Goal: Task Accomplishment & Management: Use online tool/utility

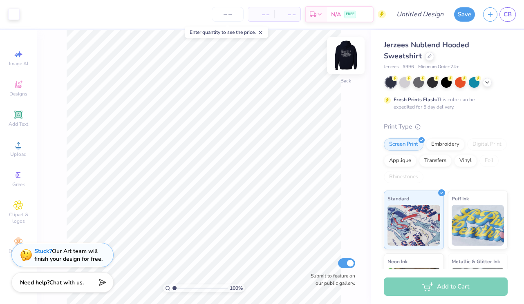
click at [347, 59] on img at bounding box center [345, 55] width 33 height 33
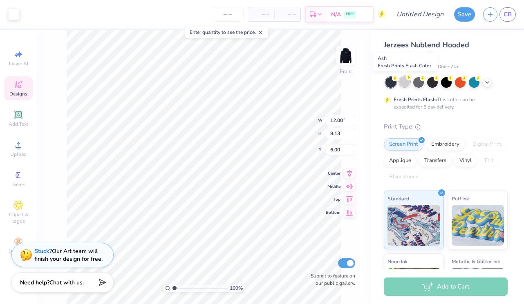
click at [401, 82] on div at bounding box center [404, 81] width 11 height 11
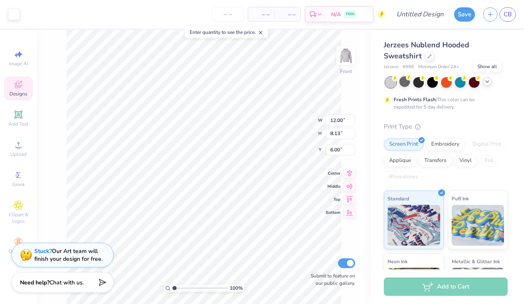
click at [487, 82] on polyline at bounding box center [486, 82] width 3 height 2
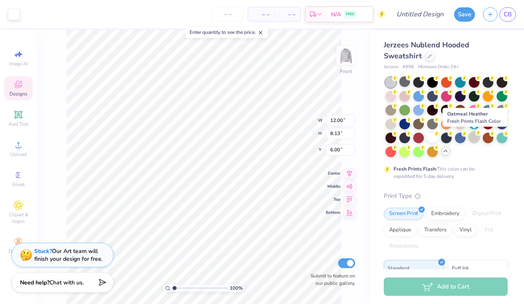
click at [473, 136] on div at bounding box center [473, 137] width 11 height 11
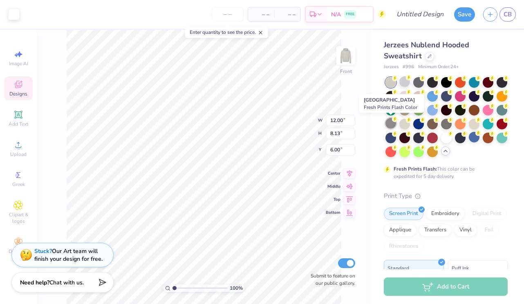
click at [389, 124] on div at bounding box center [390, 123] width 11 height 11
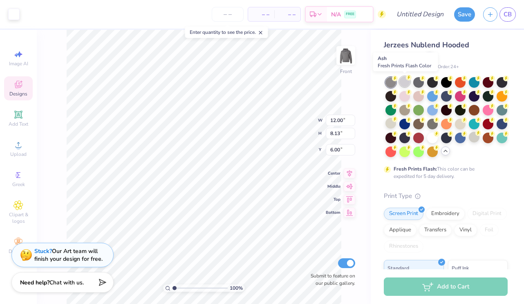
click at [405, 81] on div at bounding box center [404, 81] width 11 height 11
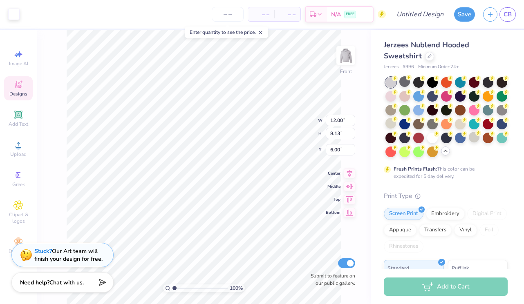
click at [391, 82] on div at bounding box center [390, 82] width 11 height 11
click at [406, 82] on div at bounding box center [404, 81] width 11 height 11
click at [69, 255] on div "Stuck? Our Art team will finish your design for free." at bounding box center [68, 254] width 68 height 16
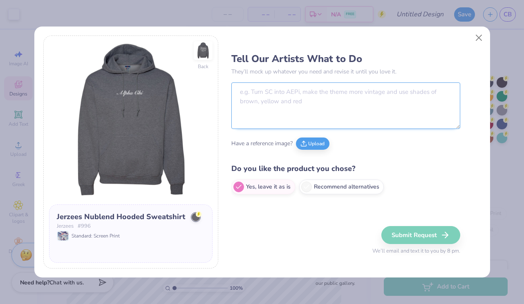
click at [274, 94] on textarea at bounding box center [345, 106] width 229 height 47
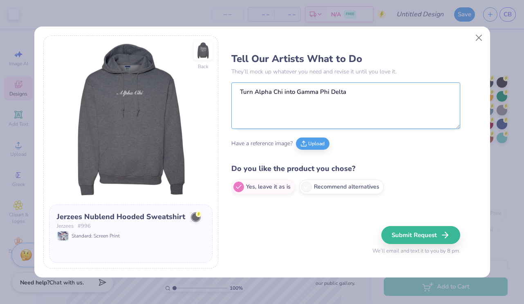
click at [238, 89] on textarea "Turn Alpha Chi into Gamma Phi Delta" at bounding box center [345, 106] width 229 height 47
click at [346, 103] on textarea "FRONT: Turn Alpha Chi into Gamma Phi Delta" at bounding box center [345, 106] width 229 height 47
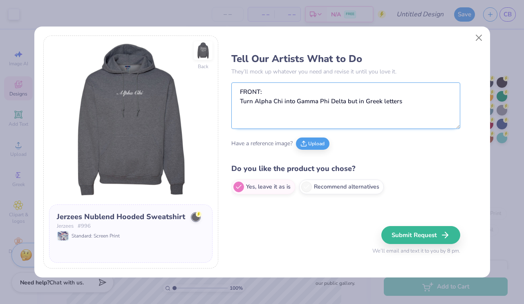
click at [240, 100] on textarea "FRONT: Turn Alpha Chi into Gamma Phi Delta but in Greek letters" at bounding box center [345, 106] width 229 height 47
click at [415, 104] on textarea "FRONT: - Turn Alpha Chi into Gamma Phi Delta but in Greek letters" at bounding box center [345, 106] width 229 height 47
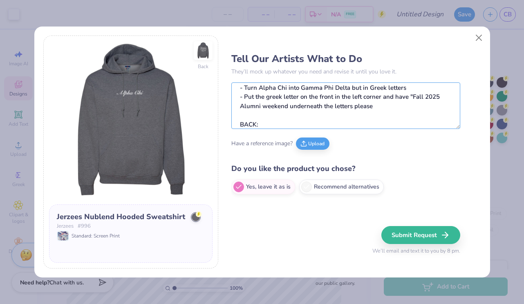
scroll to position [23, 0]
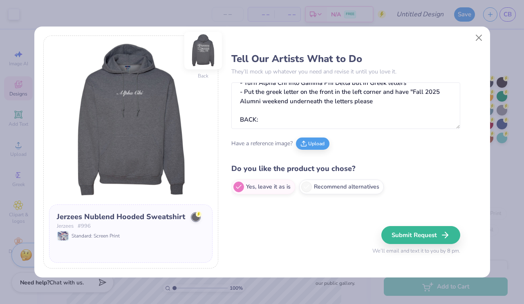
click at [203, 58] on img at bounding box center [203, 51] width 38 height 38
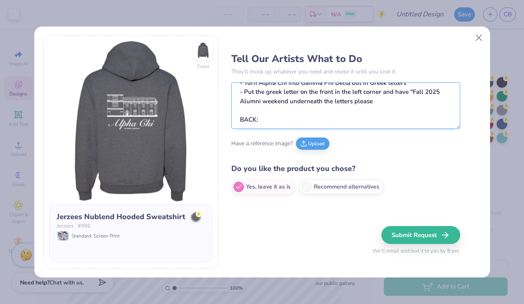
click at [259, 123] on textarea "FRONT: - Turn Alpha Chi into Gamma Phi Delta but in Greek letters - Put the gre…" at bounding box center [345, 106] width 229 height 47
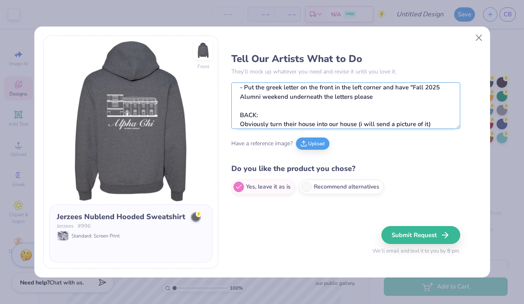
scroll to position [32, 0]
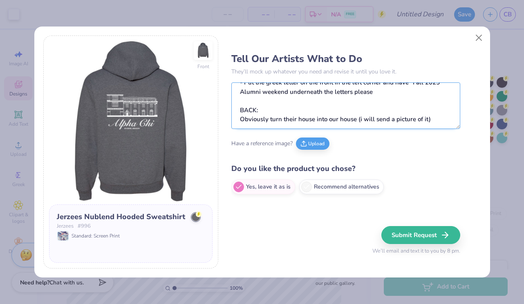
click at [241, 115] on textarea "FRONT: - Turn Alpha Chi into Gamma Phi Delta but in Greek letters - Put the gre…" at bounding box center [345, 106] width 229 height 47
click at [243, 124] on textarea "FRONT: - Turn Alpha Chi into Gamma Phi Delta but in Greek letters - Put the gre…" at bounding box center [345, 106] width 229 height 47
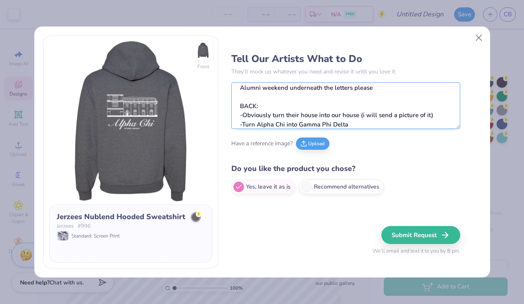
scroll to position [41, 0]
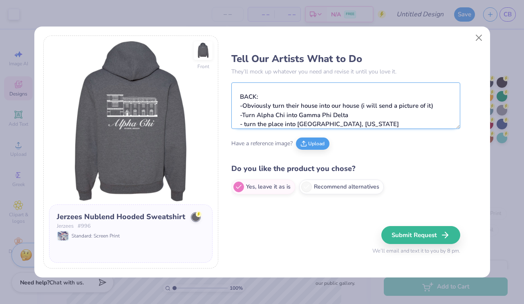
click at [319, 125] on textarea "FRONT: - Turn Alpha Chi into Gamma Phi Delta but in Greek letters - Put the gre…" at bounding box center [345, 106] width 229 height 47
click at [354, 124] on textarea "FRONT: - Turn Alpha Chi into Gamma Phi Delta but in Greek letters - Put the gre…" at bounding box center [345, 106] width 229 height 47
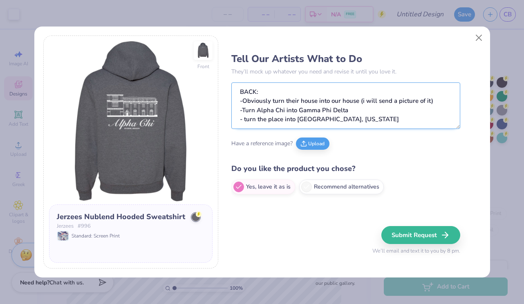
scroll to position [60, 0]
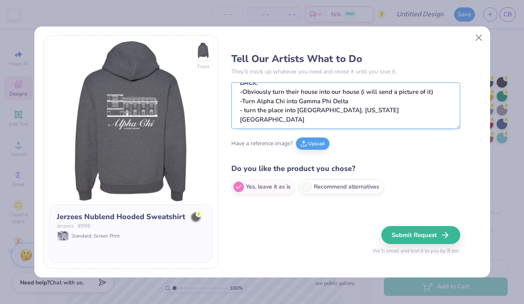
click at [238, 116] on textarea "FRONT: - Turn Alpha Chi into Gamma Phi Delta but in Greek letters - Put the gre…" at bounding box center [345, 106] width 229 height 47
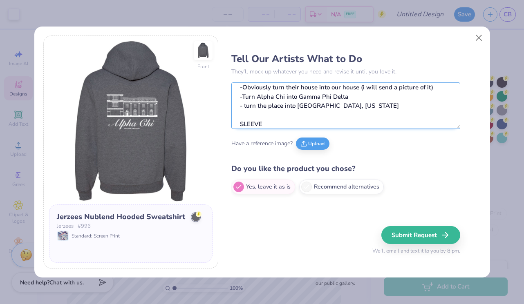
click at [265, 123] on textarea "FRONT: - Turn Alpha Chi into Gamma Phi Delta but in Greek letters - Put the gre…" at bounding box center [345, 106] width 229 height 47
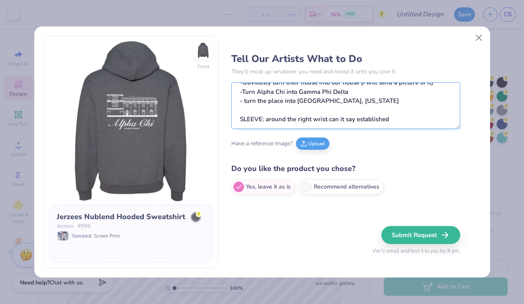
scroll to position [74, 0]
drag, startPoint x: 363, startPoint y: 123, endPoint x: 388, endPoint y: 125, distance: 24.6
click at [388, 125] on textarea "FRONT: - Turn Alpha Chi into Gamma Phi Delta but in Greek letters - Put the gre…" at bounding box center [345, 106] width 229 height 47
click at [393, 115] on textarea "FRONT: - Turn Alpha Chi into Gamma Phi Delta but in Greek letters - Put the gre…" at bounding box center [345, 106] width 229 height 47
drag, startPoint x: 363, startPoint y: 111, endPoint x: 388, endPoint y: 112, distance: 25.7
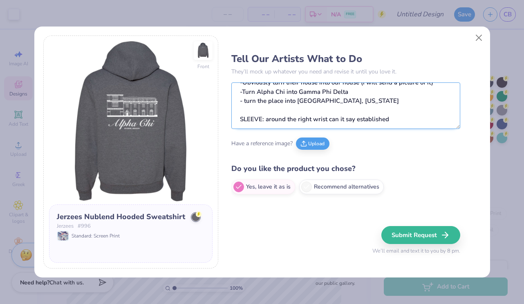
click at [389, 112] on textarea "FRONT: - Turn Alpha Chi into Gamma Phi Delta but in Greek letters - Put the gre…" at bounding box center [345, 106] width 229 height 47
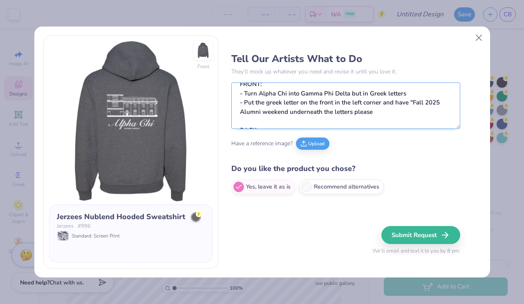
scroll to position [0, 0]
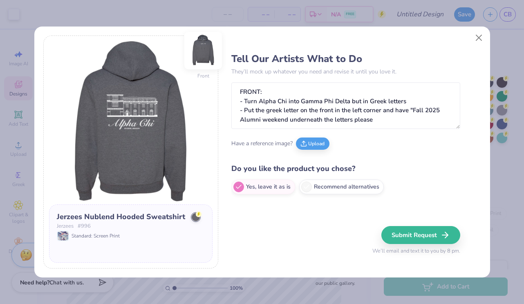
click at [207, 48] on img at bounding box center [203, 51] width 38 height 38
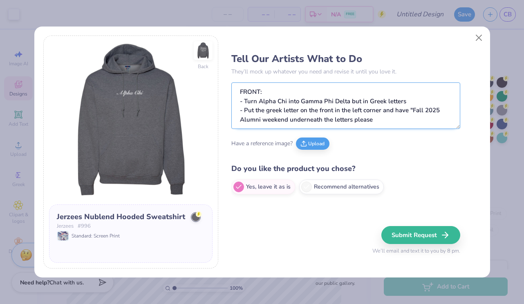
click at [287, 119] on textarea "FRONT: - Turn Alpha Chi into Gamma Phi Delta but in Greek letters - Put the gre…" at bounding box center [345, 106] width 229 height 47
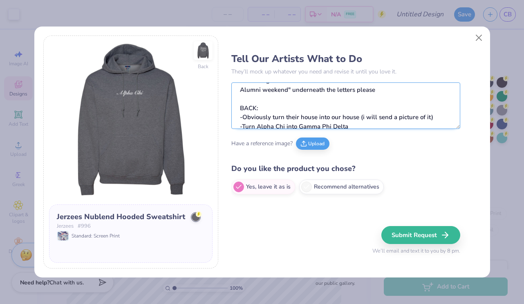
scroll to position [35, 0]
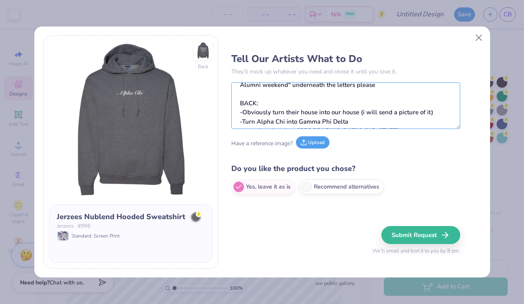
type textarea "FRONT: - Turn Alpha Chi into Gamma Phi Delta but in Greek letters - Put the gre…"
click at [313, 142] on button "Upload" at bounding box center [312, 142] width 33 height 12
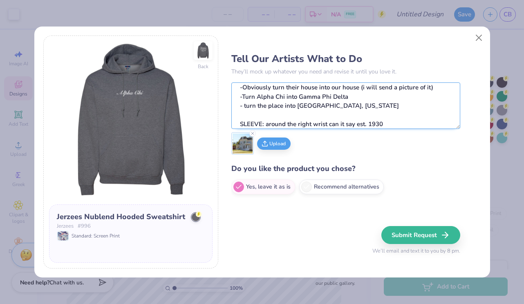
scroll to position [74, 0]
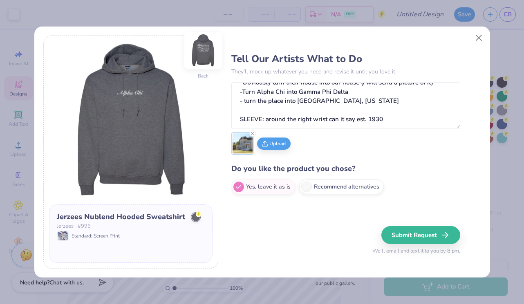
click at [205, 47] on img at bounding box center [203, 51] width 38 height 38
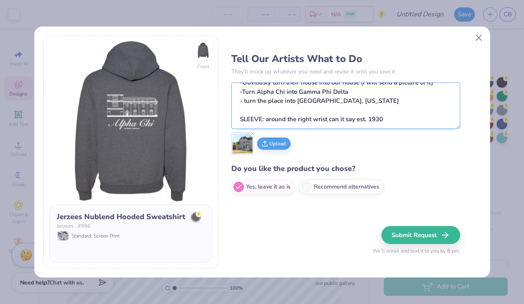
scroll to position [70, 0]
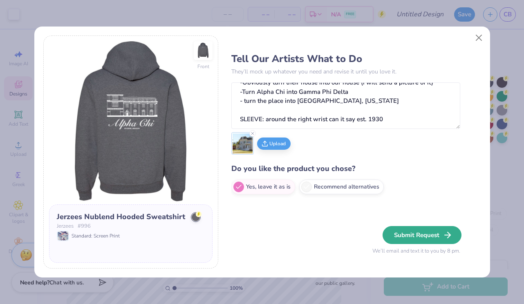
click at [418, 236] on button "Submit Request" at bounding box center [421, 235] width 79 height 18
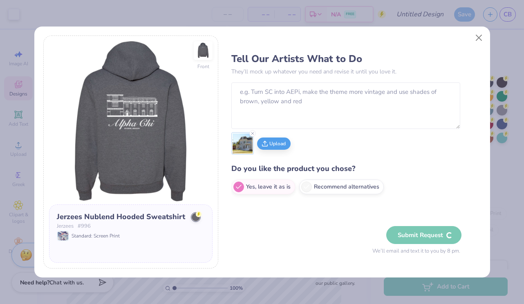
scroll to position [0, 0]
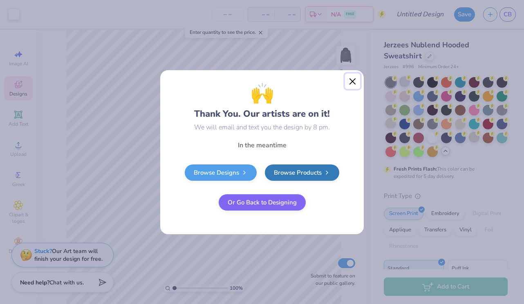
click at [350, 79] on button "Close" at bounding box center [353, 82] width 16 height 16
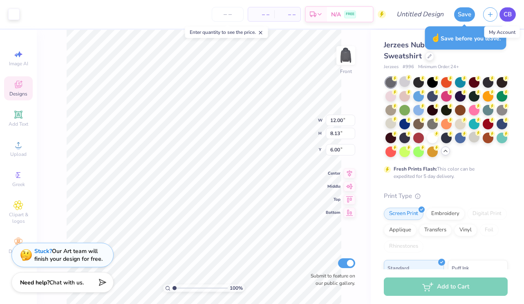
click at [508, 13] on span "CB" at bounding box center [507, 14] width 8 height 9
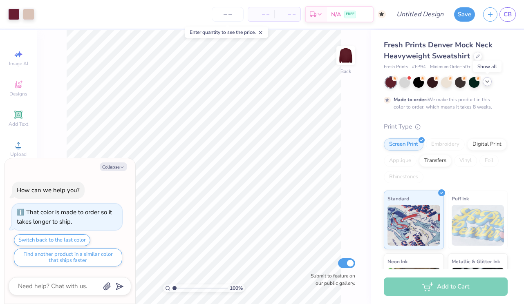
click at [488, 83] on icon at bounding box center [487, 81] width 7 height 7
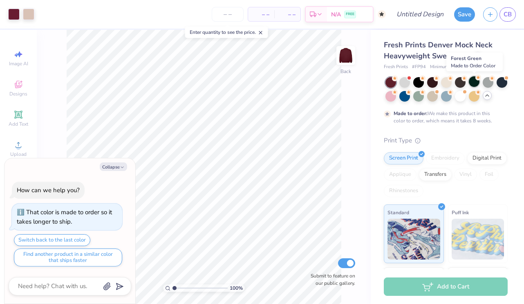
click at [473, 81] on div at bounding box center [473, 81] width 11 height 11
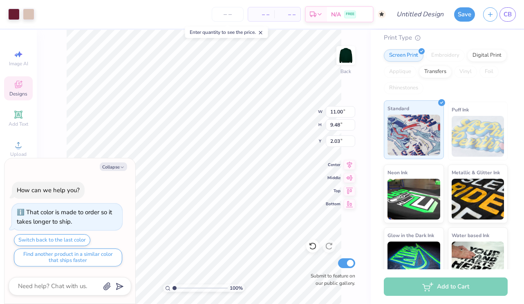
scroll to position [102, 0]
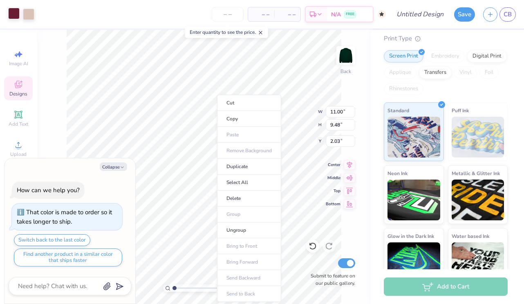
click at [12, 13] on div at bounding box center [13, 13] width 11 height 11
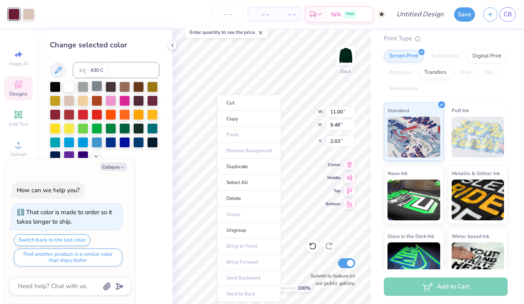
click at [101, 88] on div at bounding box center [96, 86] width 11 height 11
click at [128, 129] on div at bounding box center [124, 128] width 11 height 11
click at [140, 129] on div at bounding box center [138, 128] width 11 height 11
click at [29, 13] on div at bounding box center [28, 13] width 11 height 11
click at [69, 87] on div at bounding box center [69, 86] width 11 height 11
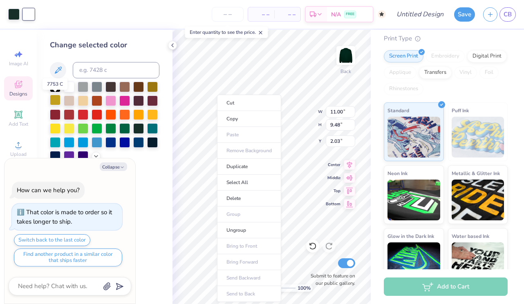
click at [55, 102] on div at bounding box center [55, 100] width 11 height 11
click at [67, 87] on div at bounding box center [69, 86] width 11 height 11
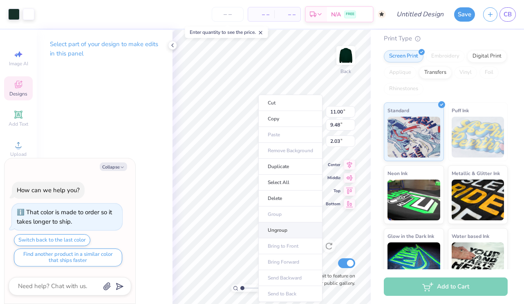
click at [277, 232] on li "Ungroup" at bounding box center [290, 231] width 64 height 16
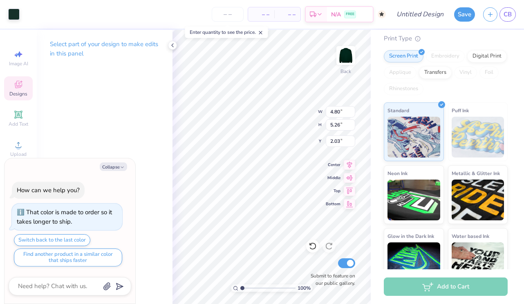
type textarea "x"
type input "4.71"
type input "4.16"
type input "3.10"
type textarea "x"
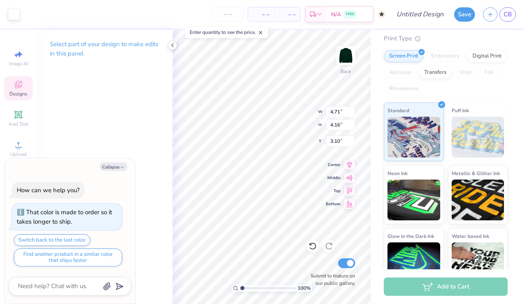
type input "12.71"
type textarea "x"
type input "4.83"
type input "5.38"
type input "4.95"
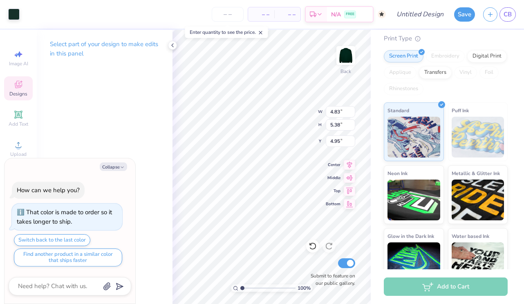
type textarea "x"
type input "12.71"
click at [171, 45] on icon at bounding box center [172, 45] width 7 height 7
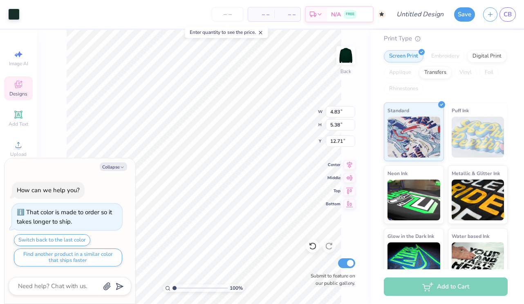
type textarea "x"
type input "5.19"
type textarea "x"
type input "4.46"
type input "4.62"
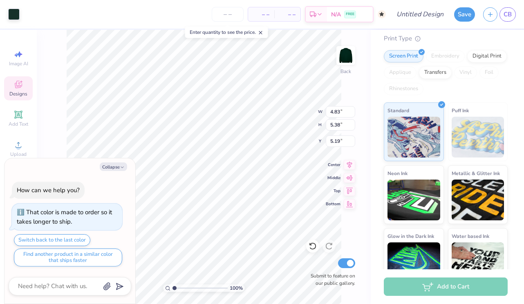
type input "5.70"
type textarea "x"
type input "14.88"
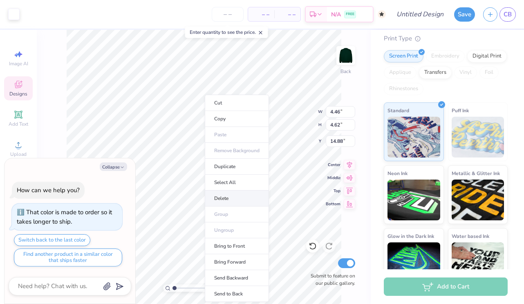
click at [225, 199] on li "Delete" at bounding box center [237, 199] width 64 height 16
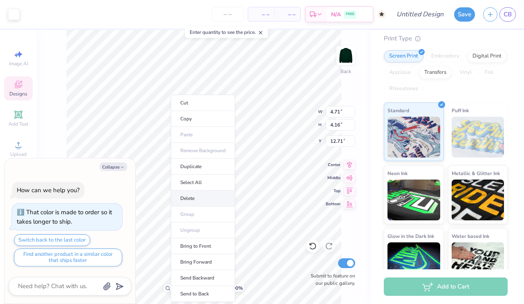
click at [193, 198] on li "Delete" at bounding box center [203, 199] width 64 height 16
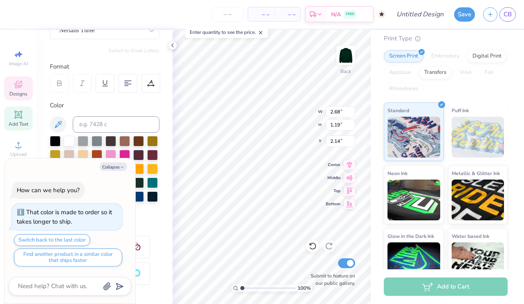
scroll to position [85, 0]
click at [115, 169] on button "Collapse" at bounding box center [113, 167] width 27 height 9
type textarea "x"
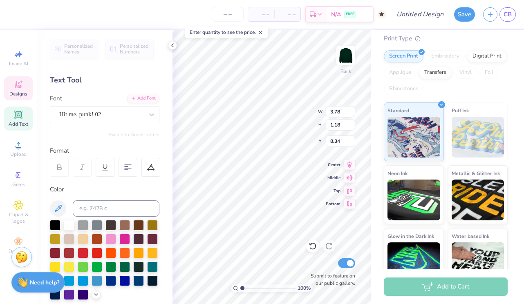
scroll to position [0, 1]
type textarea "PARTS"
type textarea "A"
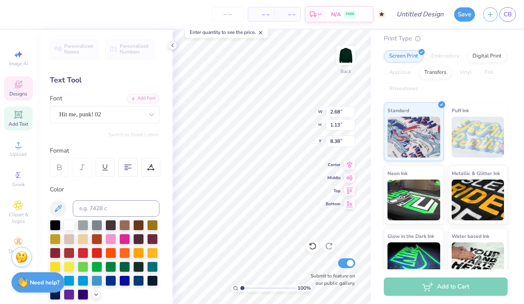
scroll to position [0, 0]
type textarea "Alumni"
type input "3.51"
type input "1.12"
type input "8.36"
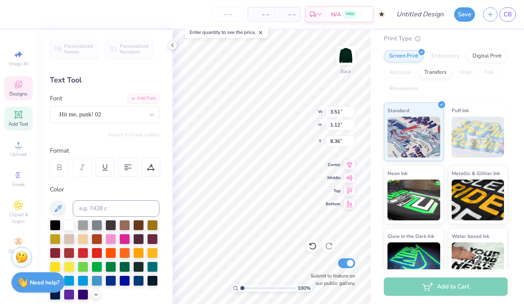
type input "3.47"
type input "1.10"
type input "8.42"
click at [302, 118] on div "100 % Back W 2.68 2.68 " H 1.19 1.19 " Y 2.14 2.14 " Center Middle Top Bottom S…" at bounding box center [271, 167] width 198 height 274
click at [294, 105] on div "100 % Back W 1.17 H 1.22 Y 2.42 Center Middle Top Bottom Submit to feature on o…" at bounding box center [271, 167] width 198 height 274
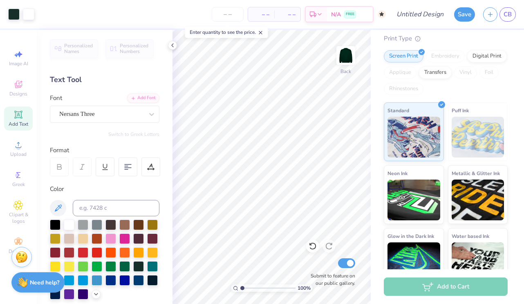
scroll to position [0, 0]
click at [74, 80] on div "Text Tool" at bounding box center [104, 80] width 109 height 11
click at [90, 143] on div "Personalized Names Personalized Numbers Text Tool Add Font Font Nersans Three S…" at bounding box center [105, 167] width 136 height 274
click at [67, 225] on div at bounding box center [69, 224] width 11 height 11
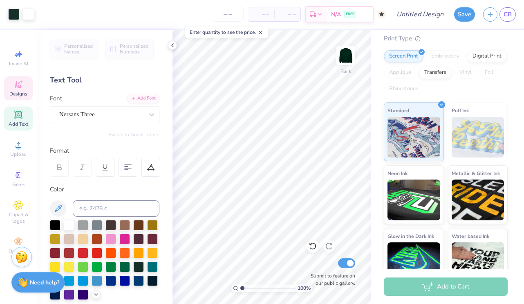
click at [16, 90] on div "Designs" at bounding box center [18, 88] width 29 height 24
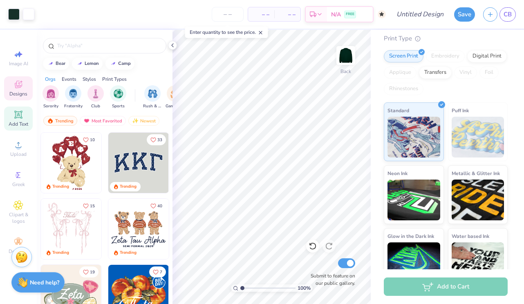
click at [17, 117] on icon at bounding box center [18, 115] width 6 height 6
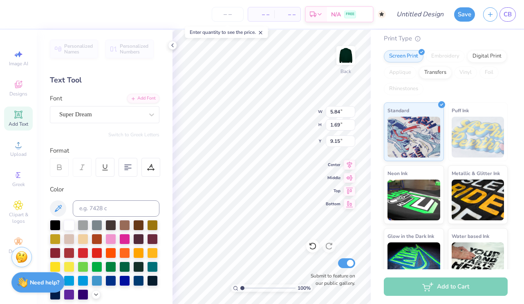
type input "0.50"
type input "5.81"
type input "1.45"
type input "3.54"
type input "5.84"
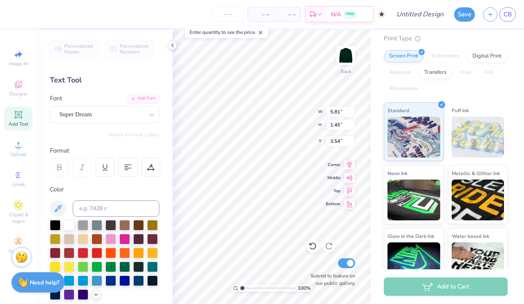
type input "1.69"
type input "0.50"
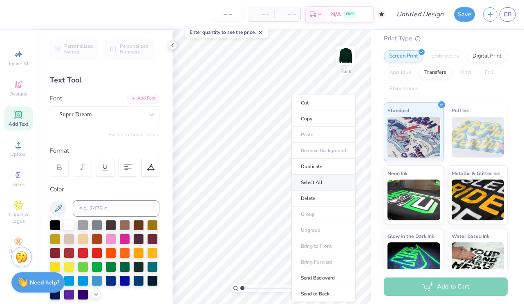
click at [311, 181] on li "Select All" at bounding box center [323, 183] width 64 height 16
type input "11.02"
type input "11.01"
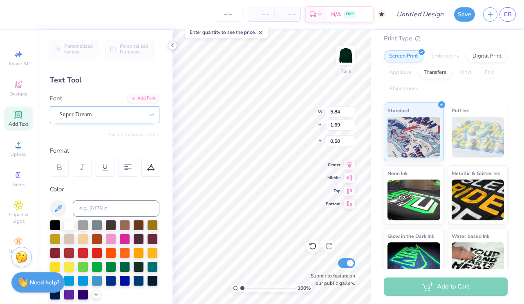
click at [129, 115] on div "Super Dream" at bounding box center [101, 114] width 86 height 13
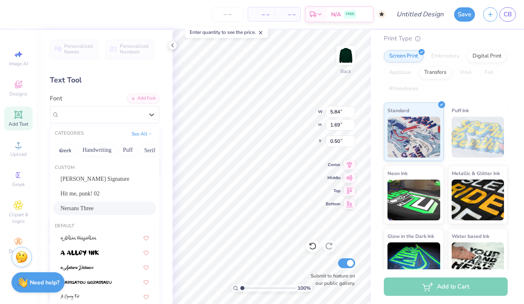
click at [94, 207] on span "Nersans Three" at bounding box center [76, 208] width 33 height 9
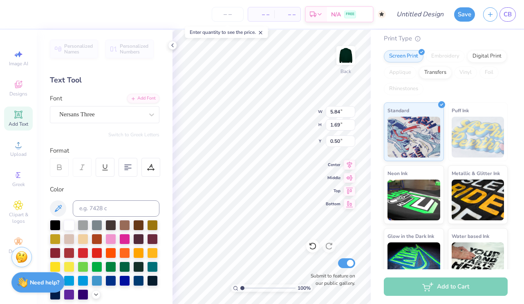
type textarea "Gamma"
type input "5.42"
type input "1.11"
type input "1.18"
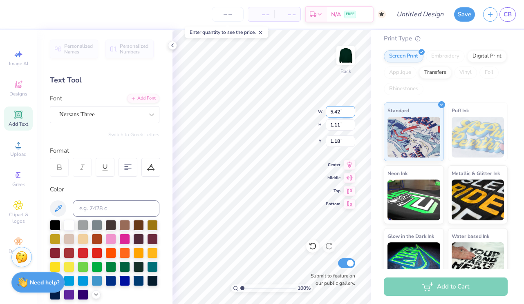
type input "5.35"
type input "1.57"
type input "0.50"
type input "5.81"
type input "1.45"
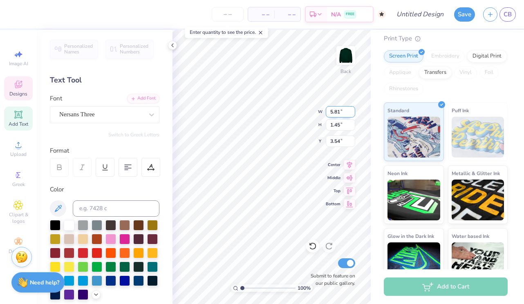
type input "3.80"
type textarea "PHi"
type input "2.36"
type input "5.35"
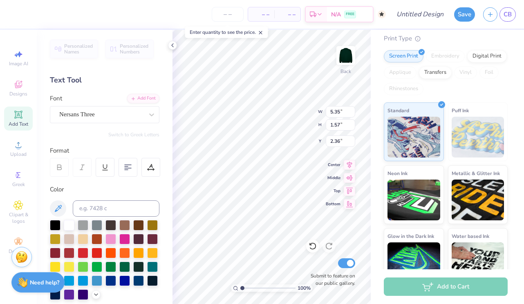
type input "1.57"
type input "0.50"
type input "5.40"
type input "1.24"
type input "0.79"
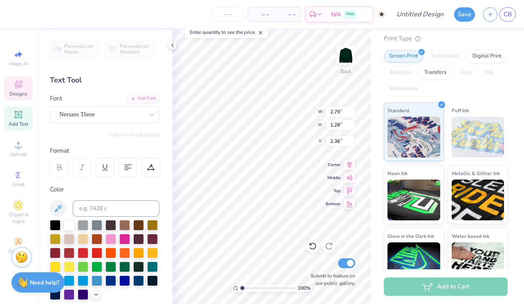
type input "2.25"
type input "1.03"
type input "2.48"
click at [20, 118] on icon at bounding box center [18, 115] width 10 height 10
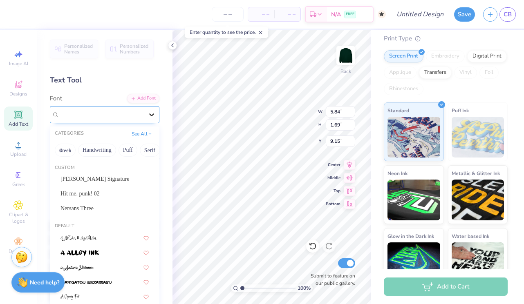
click at [147, 116] on icon at bounding box center [151, 115] width 8 height 8
click at [112, 208] on div "Nersans Three" at bounding box center [104, 208] width 88 height 9
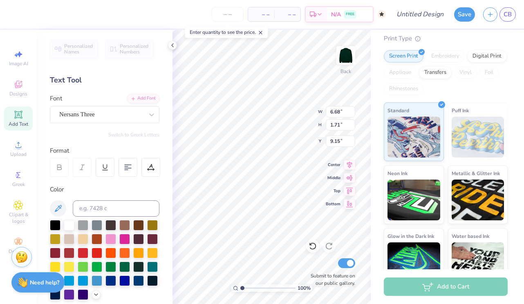
type input "6.68"
type input "1.71"
type textarea "Delta"
type input "7.66"
type input "4.39"
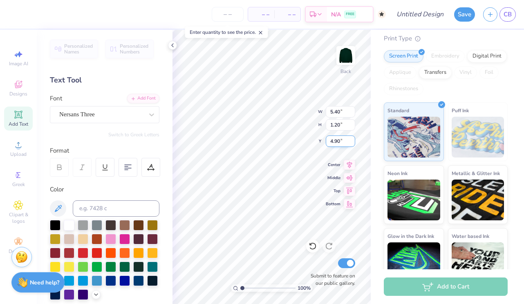
type input "5.40"
type input "1.20"
type input "3.63"
type input "5.37"
type input "1.70"
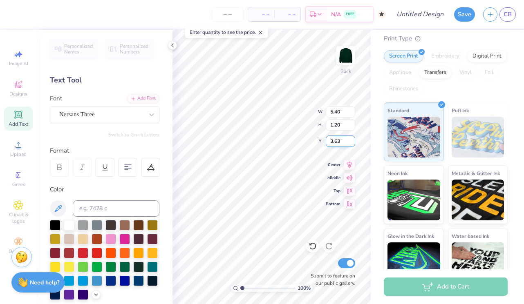
type input "3.38"
type input "4.72"
type input "1.50"
type input "3.52"
type input "2.25"
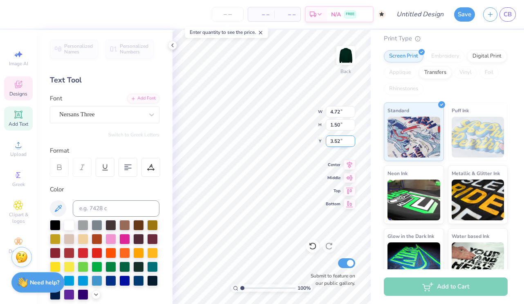
type input "1.03"
type input "2.48"
type input "2.21"
type input "0.92"
type input "2.34"
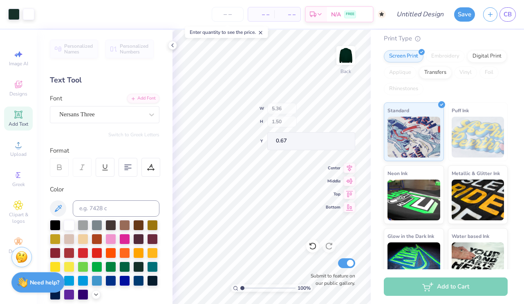
type input "5.36"
type input "1.50"
type input "0.67"
type input "2.28"
type input "1.16"
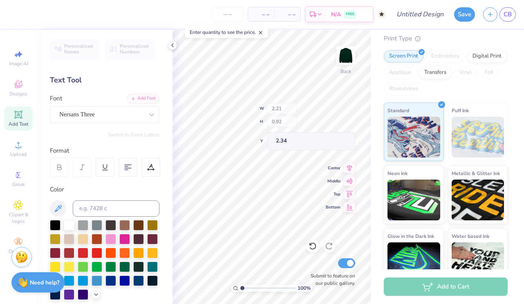
type input "2.22"
type input "4.69"
type input "1.71"
type input "3.41"
type input "4.70"
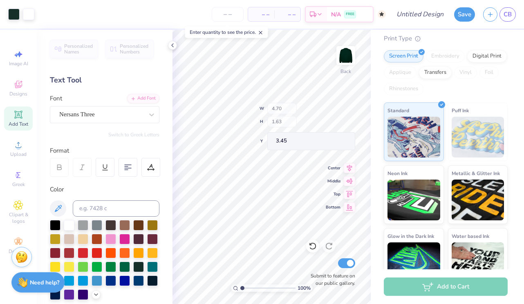
type input "1.63"
type input "3.45"
type input "4.57"
type input "1.58"
type input "3.50"
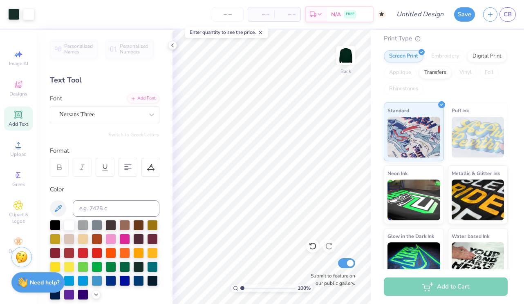
type input "6.96"
type textarea "x"
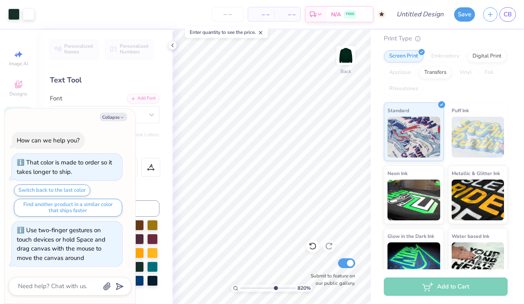
type input "8.2"
type textarea "x"
type input "8.22"
type textarea "x"
type input "4.11"
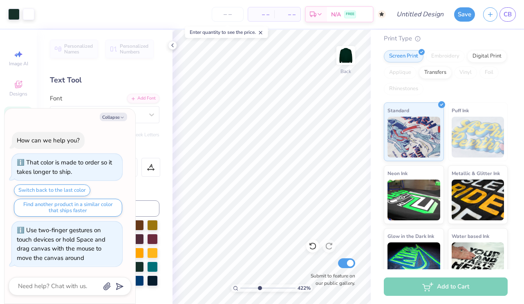
click at [259, 280] on div "422 %" at bounding box center [271, 167] width 274 height 274
type textarea "x"
type input "2.47"
type input "0.50"
type input "7.01"
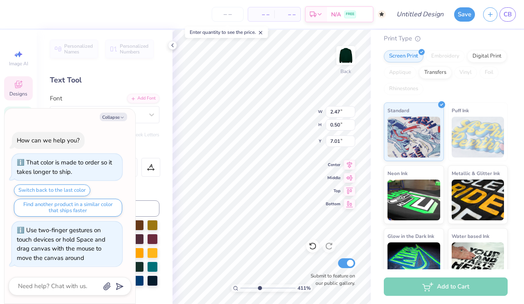
type textarea "x"
type input "7.04"
type textarea "x"
type input "1.79"
type input "0.59"
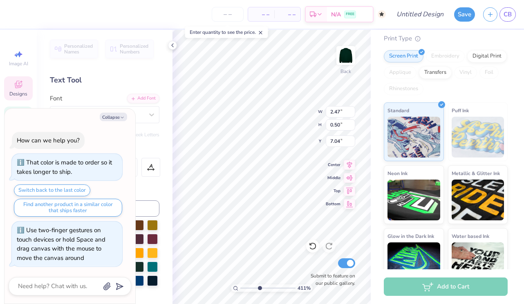
type input "7.29"
type textarea "x"
type textarea "Arkansa"
type textarea "x"
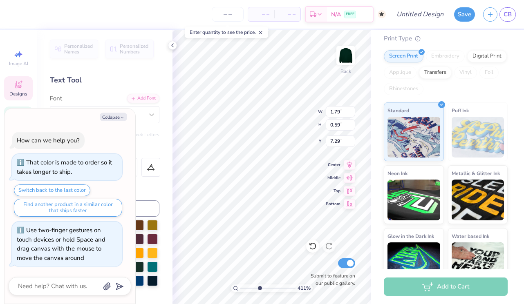
type textarea "Arkan"
type textarea "x"
type textarea "Arka"
type textarea "x"
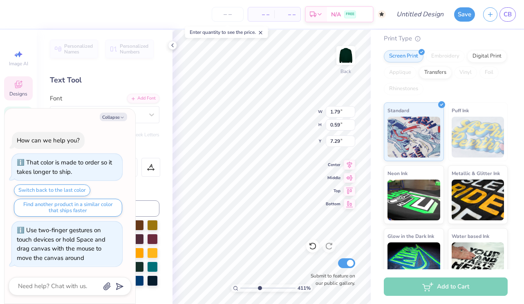
type textarea "Ark"
type textarea "x"
type textarea "A"
type textarea "x"
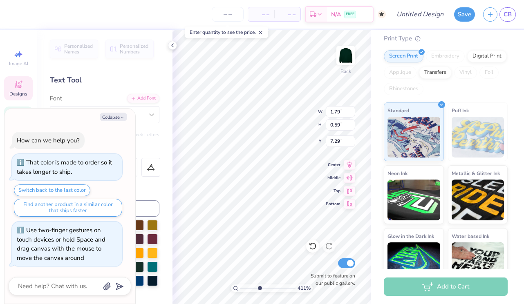
type textarea "N"
type textarea "x"
type textarea "Ne"
type textarea "x"
type textarea "New"
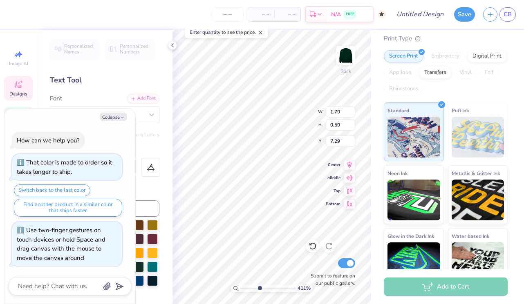
type textarea "x"
type textarea "New"
type textarea "x"
type textarea "New Y"
type textarea "x"
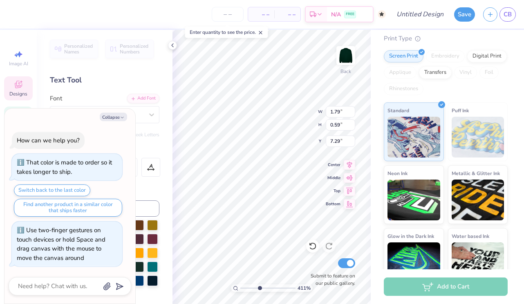
type textarea "New Yro"
type textarea "x"
type textarea "New Yro"
type textarea "x"
type textarea "New Yr"
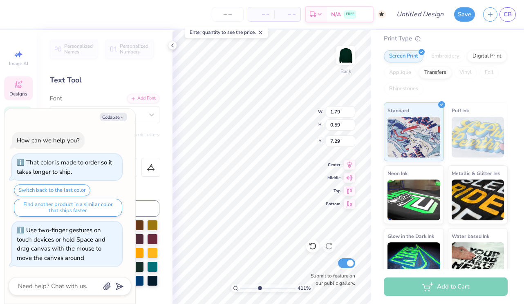
scroll to position [0, 0]
type textarea "x"
type textarea "New Y"
type textarea "x"
type textarea "New Yo"
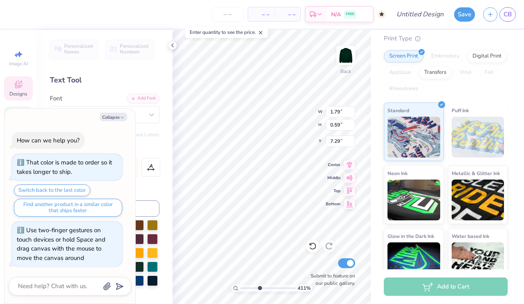
type textarea "x"
type textarea "New York"
type textarea "x"
type input "2.47"
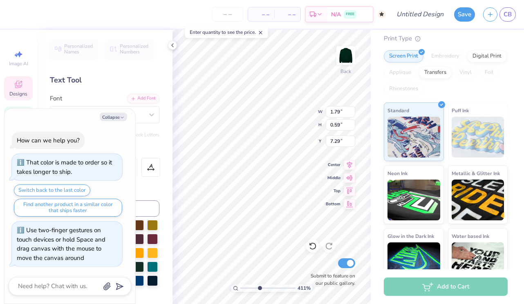
type input "0.50"
type input "7.04"
type textarea "x"
type textarea "F,"
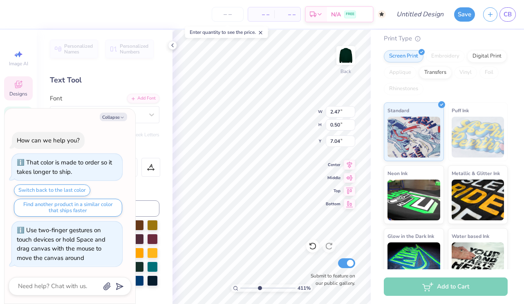
type textarea "x"
type textarea ","
type textarea "x"
type textarea "O,"
type textarea "x"
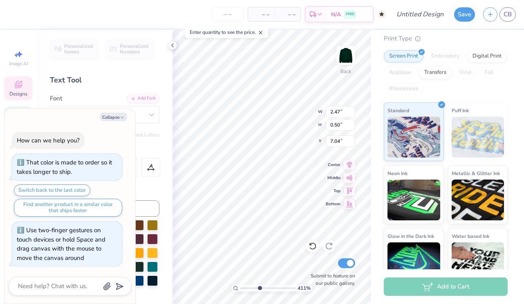
type textarea "One,"
type textarea "x"
type textarea "Oneo,"
type textarea "x"
type textarea "Oneont,"
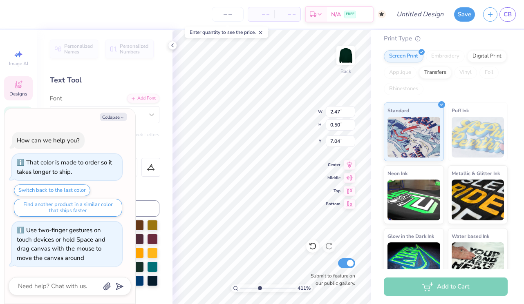
scroll to position [0, 0]
type textarea "x"
type textarea "Oneonta,"
type textarea "x"
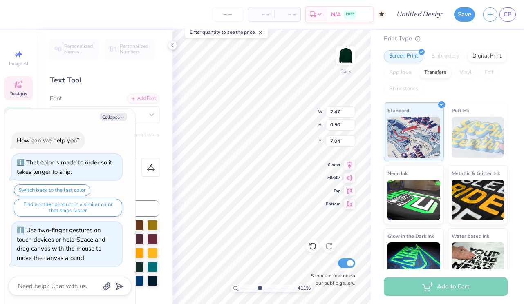
type input "5.65"
type input "6.44"
type input "2.03"
type textarea "x"
type input "1.76"
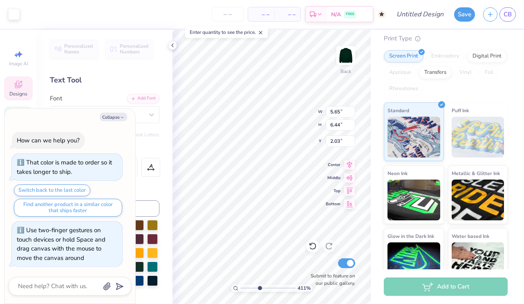
type input "0.51"
type input "7.33"
type textarea "x"
type input "1.54"
type input "0.45"
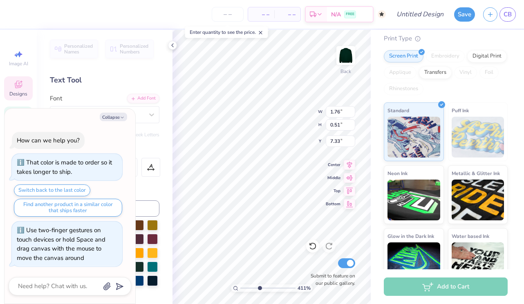
type input "7.06"
type textarea "x"
type input "7.07"
type textarea "x"
type input "5.65"
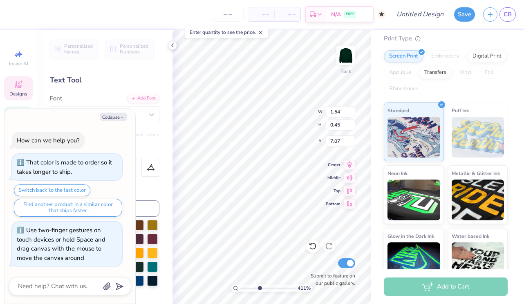
type input "6.44"
type input "2.03"
type textarea "x"
type input "3.57"
click at [256, 283] on div "353 %" at bounding box center [271, 167] width 274 height 274
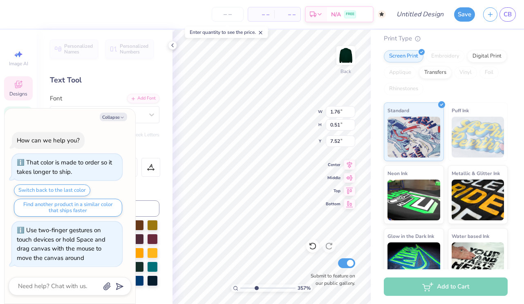
type textarea "x"
type input "5.65"
type input "6.44"
type input "2.03"
type textarea "x"
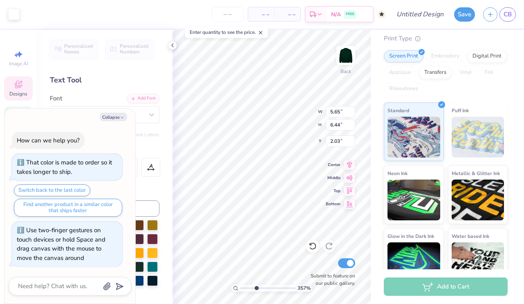
type input "1.98"
type textarea "x"
type input "1.76"
type input "0.51"
type input "7.52"
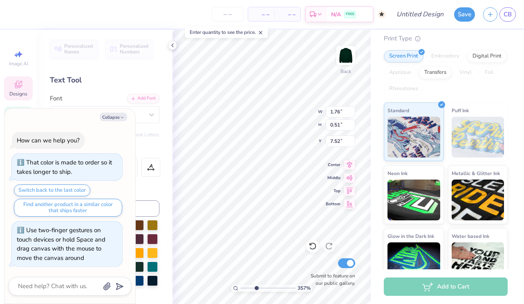
type textarea "x"
type input "2.21"
type input "0.64"
type textarea "x"
type input "1.54"
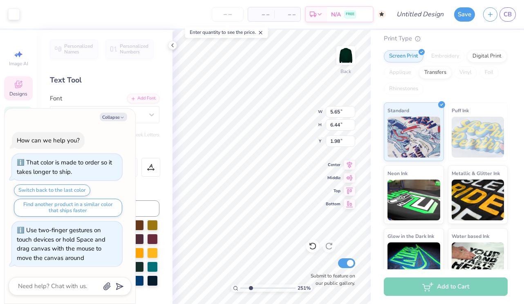
drag, startPoint x: 257, startPoint y: 287, endPoint x: 250, endPoint y: 286, distance: 7.1
click at [250, 286] on input "range" at bounding box center [267, 288] width 55 height 7
click at [113, 118] on button "Collapse" at bounding box center [113, 117] width 27 height 9
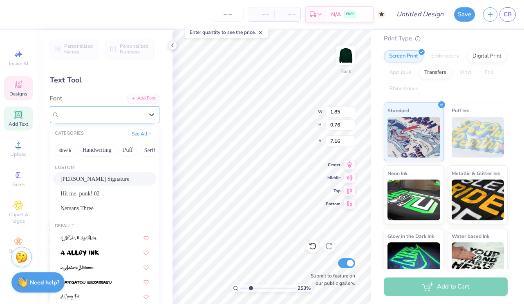
click at [120, 111] on div "Daniels Signature" at bounding box center [101, 114] width 86 height 13
click at [82, 154] on button "Calligraphy" at bounding box center [80, 150] width 36 height 13
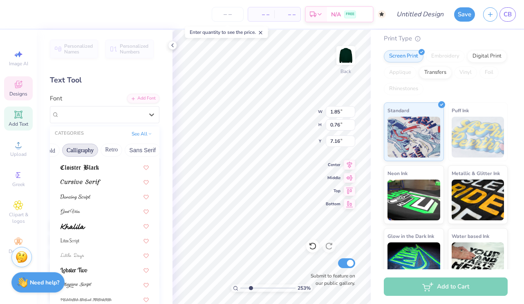
scroll to position [174, 0]
click at [83, 194] on img at bounding box center [75, 197] width 30 height 6
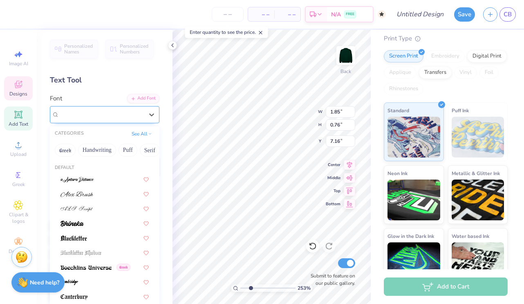
click at [100, 114] on div "Dancing Script" at bounding box center [101, 114] width 86 height 13
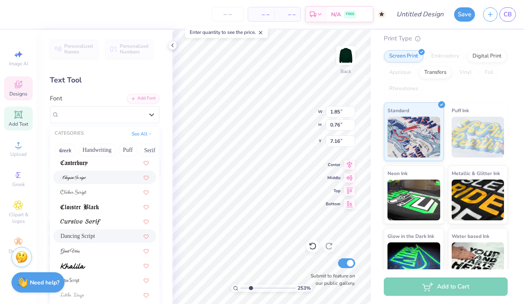
scroll to position [133, 0]
click at [102, 223] on div at bounding box center [104, 222] width 88 height 9
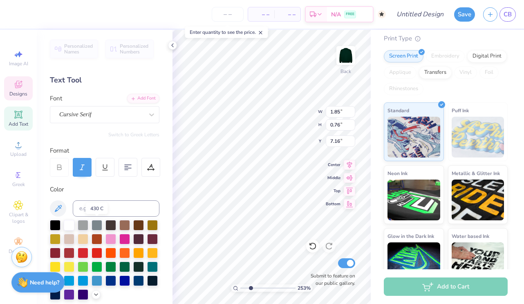
scroll to position [0, 1]
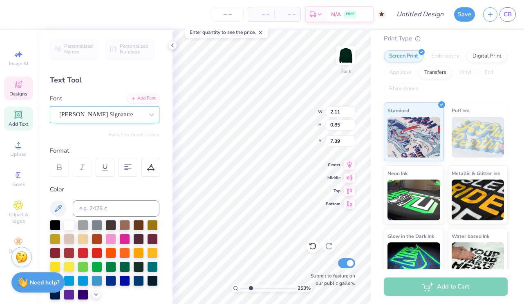
click at [129, 116] on div "Daniels Signature" at bounding box center [101, 114] width 86 height 13
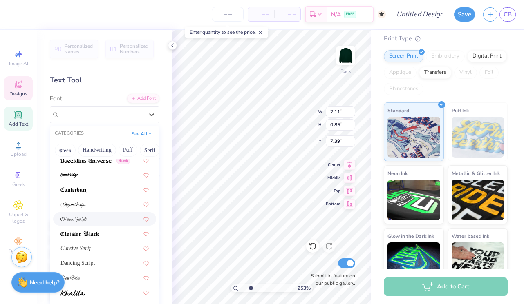
scroll to position [108, 0]
click at [101, 242] on div "Cursive Serif" at bounding box center [104, 247] width 103 height 13
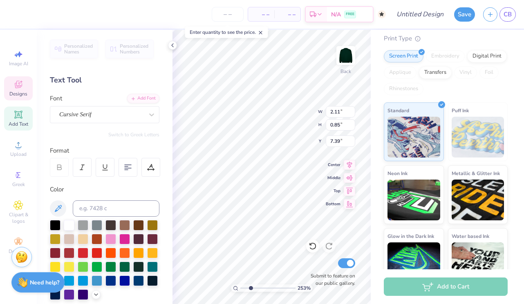
scroll to position [0, 1]
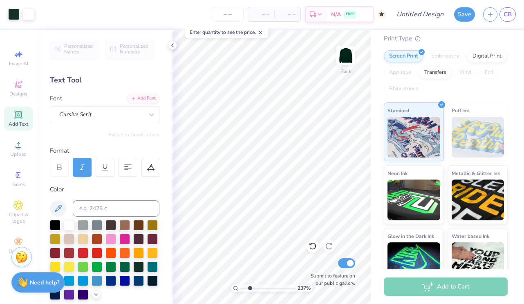
click at [249, 285] on input "range" at bounding box center [267, 288] width 55 height 7
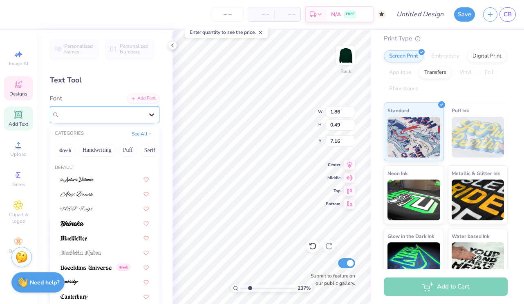
click at [158, 116] on div at bounding box center [151, 114] width 15 height 15
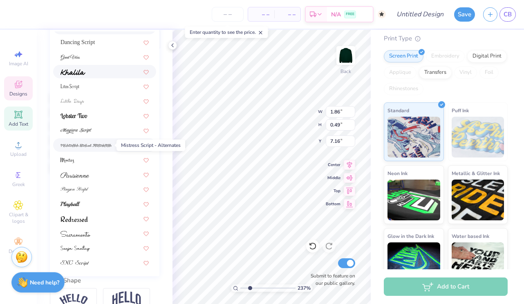
scroll to position [129, 0]
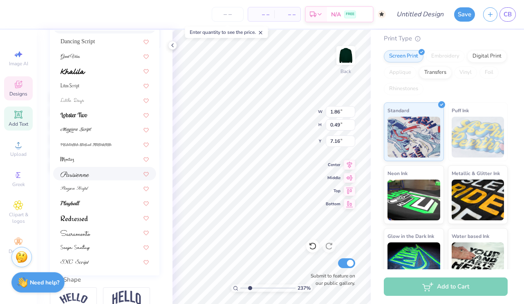
click at [99, 174] on div at bounding box center [104, 173] width 88 height 9
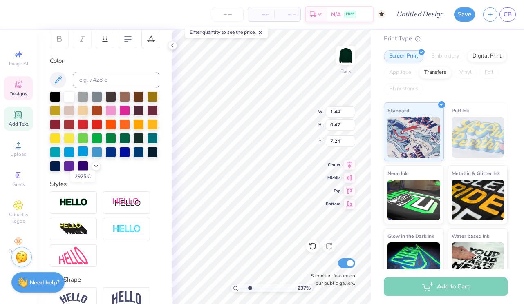
scroll to position [0, 0]
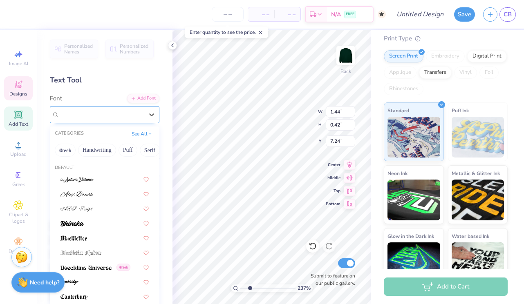
click at [85, 117] on div "Parisienne" at bounding box center [101, 114] width 86 height 13
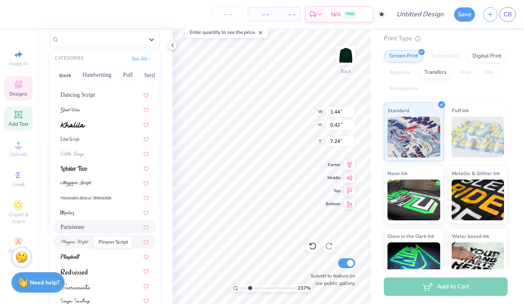
scroll to position [78, 0]
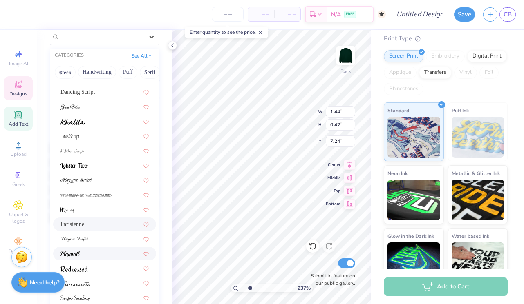
click at [83, 251] on div at bounding box center [104, 254] width 88 height 9
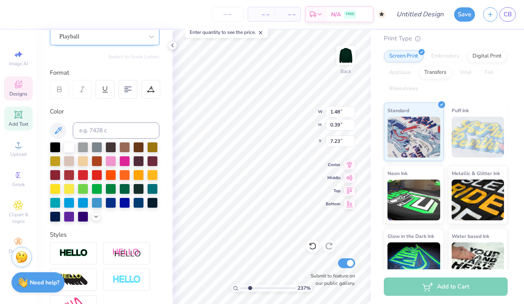
click at [102, 35] on div "Playball" at bounding box center [101, 36] width 86 height 13
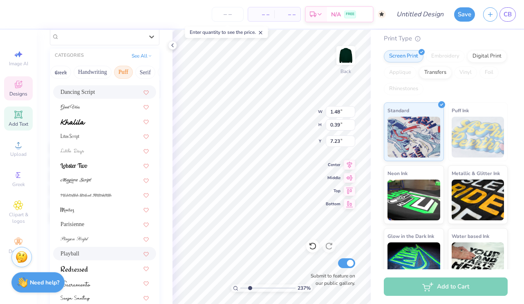
scroll to position [0, 0]
click at [97, 71] on button "Handwriting" at bounding box center [97, 72] width 38 height 13
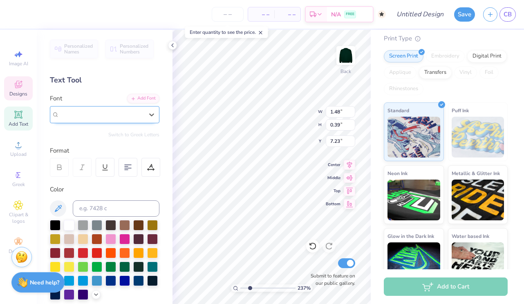
click at [95, 113] on div "Playball" at bounding box center [101, 114] width 84 height 9
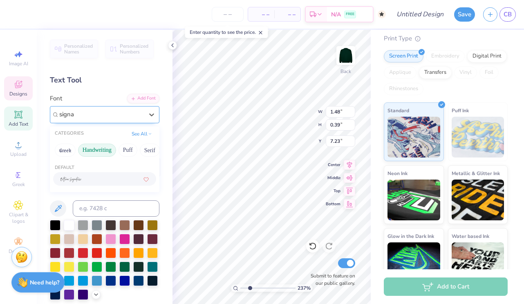
click at [99, 178] on div at bounding box center [104, 179] width 88 height 9
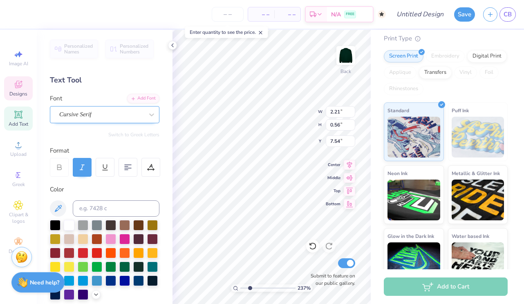
click at [110, 116] on div "Cursive Serif" at bounding box center [101, 114] width 86 height 13
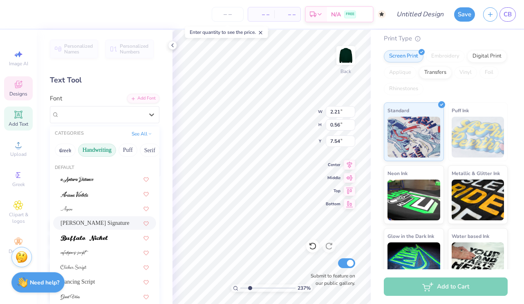
click at [107, 219] on span "Bettina Signature" at bounding box center [94, 223] width 69 height 9
click at [132, 112] on div "Bettina Signature" at bounding box center [101, 114] width 86 height 13
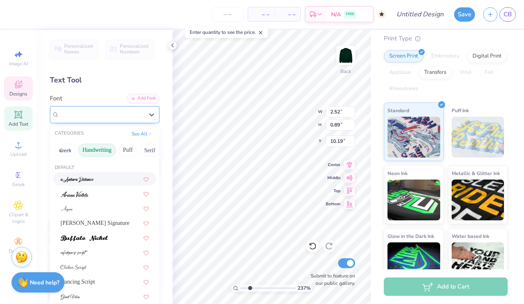
click at [123, 113] on div "Daniels Signature" at bounding box center [101, 114] width 86 height 13
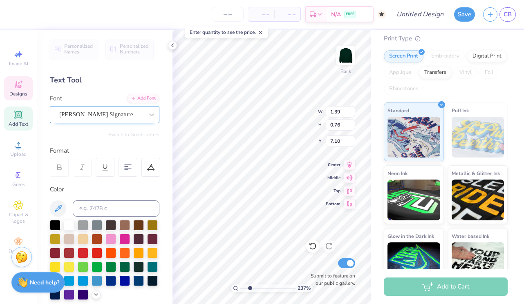
click at [98, 112] on div "Bettina Signature" at bounding box center [101, 114] width 86 height 13
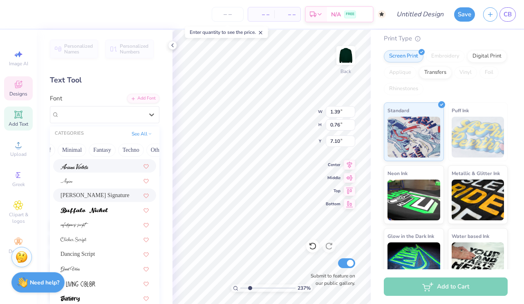
scroll to position [0, 238]
click at [141, 147] on button "Others" at bounding box center [148, 150] width 24 height 13
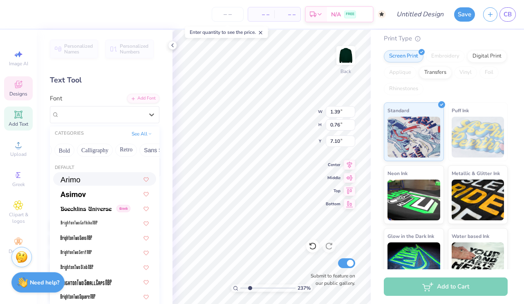
scroll to position [0, 105]
click at [124, 149] on button "Retro" at bounding box center [129, 150] width 22 height 13
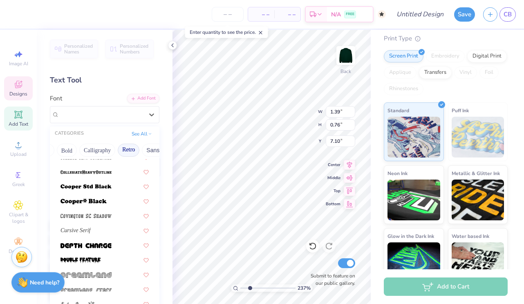
scroll to position [373, 0]
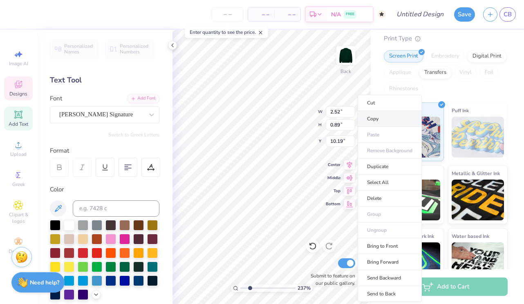
click at [375, 120] on li "Copy" at bounding box center [389, 119] width 64 height 16
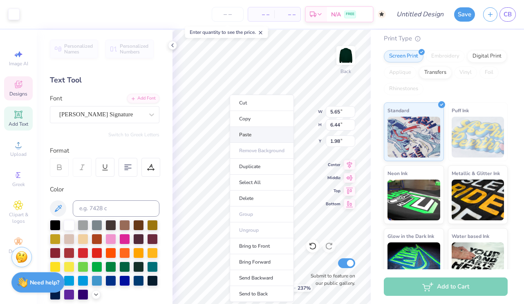
click at [251, 134] on li "Paste" at bounding box center [262, 135] width 64 height 16
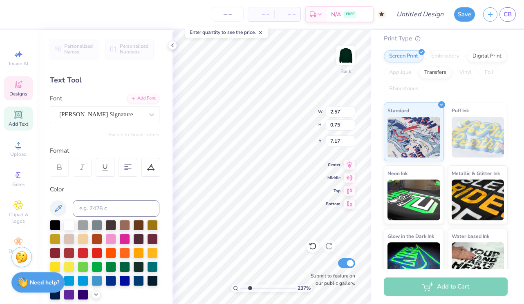
scroll to position [1, 1]
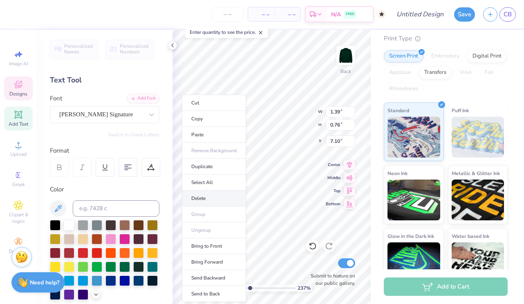
click at [200, 195] on li "Delete" at bounding box center [214, 199] width 64 height 16
click at [209, 194] on li "Delete" at bounding box center [219, 199] width 64 height 16
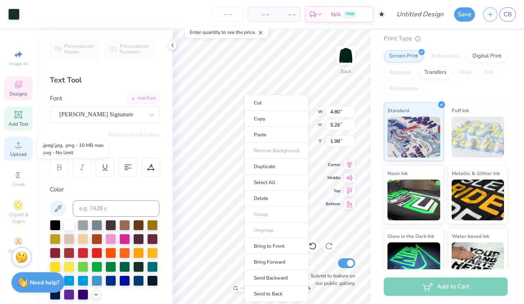
click at [18, 149] on circle at bounding box center [18, 147] width 4 height 4
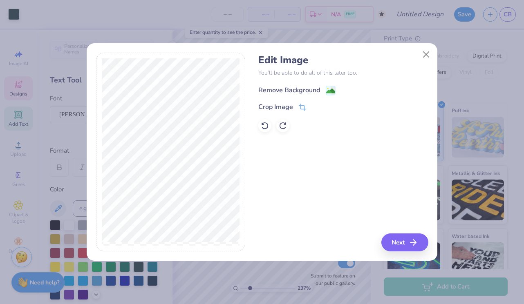
click at [294, 88] on div "Remove Background" at bounding box center [289, 90] width 62 height 10
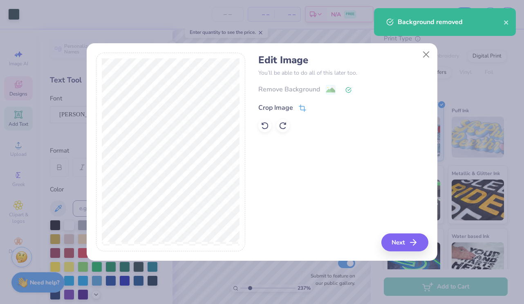
click at [285, 108] on div "Crop Image" at bounding box center [275, 108] width 35 height 10
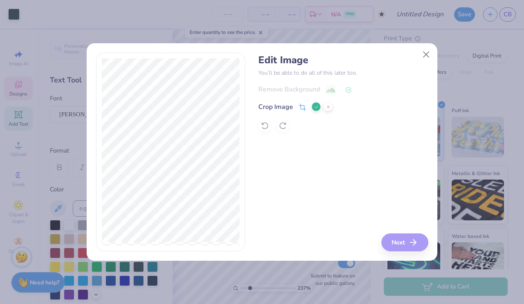
click at [396, 244] on div "Edit Image You’ll be able to do all of this later too. Remove Background Crop I…" at bounding box center [342, 152] width 169 height 199
click at [316, 107] on icon at bounding box center [316, 107] width 5 height 5
click at [348, 94] on span at bounding box center [348, 90] width 6 height 10
click at [331, 91] on div "Remove Background" at bounding box center [342, 90] width 169 height 10
click at [401, 243] on button "Next" at bounding box center [405, 243] width 47 height 18
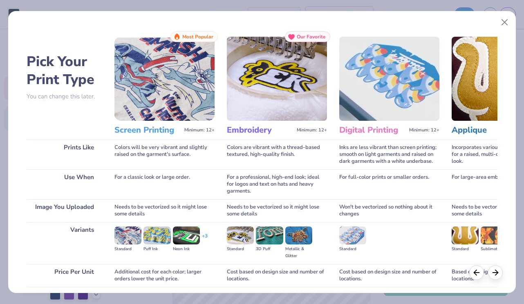
click at [184, 89] on img at bounding box center [164, 79] width 100 height 84
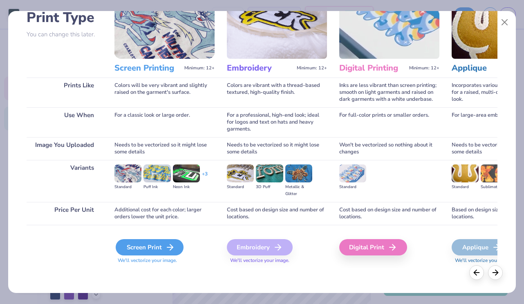
click at [152, 248] on div "Screen Print" at bounding box center [150, 247] width 68 height 16
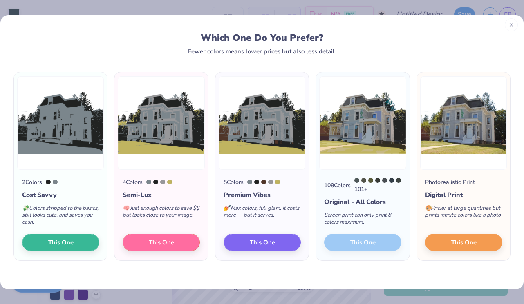
click at [509, 24] on line at bounding box center [510, 25] width 3 height 3
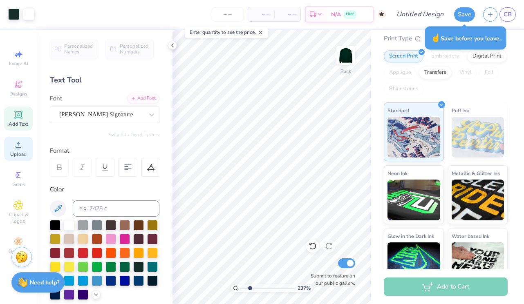
click at [18, 145] on circle at bounding box center [18, 147] width 4 height 4
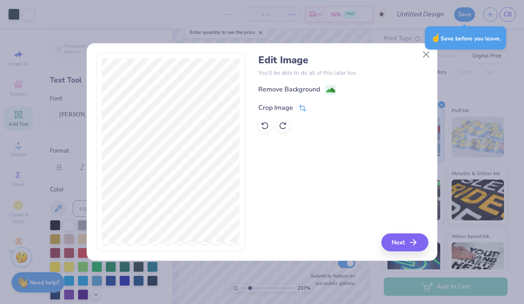
click at [268, 105] on div "Crop Image" at bounding box center [275, 108] width 35 height 10
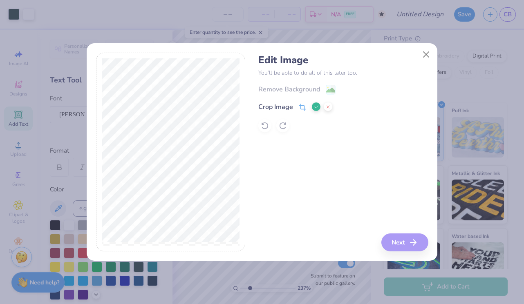
click at [314, 105] on icon at bounding box center [316, 107] width 5 height 5
click at [331, 88] on image at bounding box center [330, 91] width 9 height 9
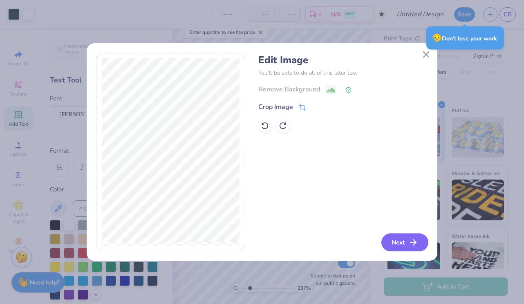
click at [402, 245] on button "Next" at bounding box center [404, 243] width 47 height 18
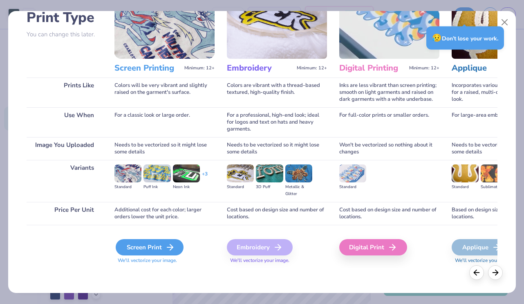
click at [152, 250] on div "Screen Print" at bounding box center [150, 247] width 68 height 16
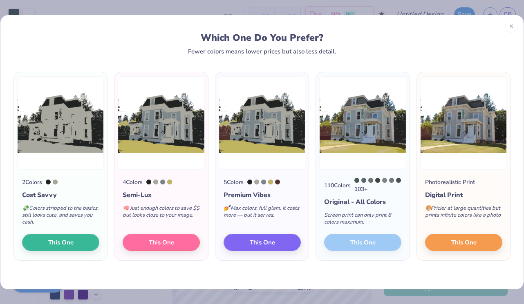
click at [362, 243] on div "110 Colors 103 + Original - All Colors Screen print can only print 8 colors max…" at bounding box center [362, 215] width 93 height 91
click at [347, 247] on div "110 Colors 103 + Original - All Colors Screen print can only print 8 colors max…" at bounding box center [362, 215] width 93 height 91
click at [332, 241] on div "110 Colors 103 + Original - All Colors Screen print can only print 8 colors max…" at bounding box center [362, 215] width 93 height 91
click at [271, 241] on span "This One" at bounding box center [262, 240] width 25 height 9
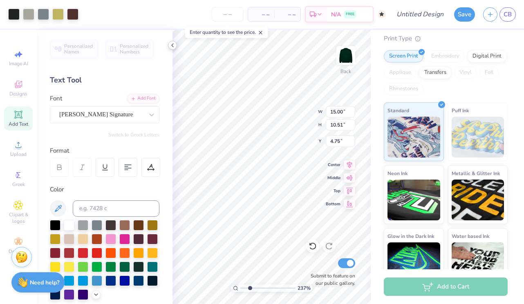
click at [174, 44] on icon at bounding box center [172, 45] width 7 height 7
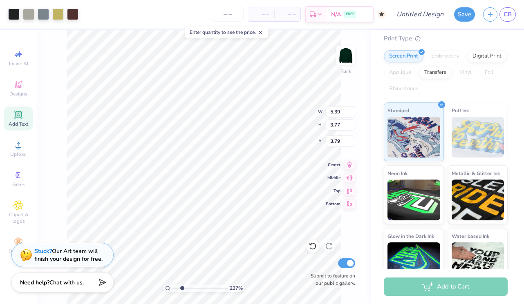
type input "3.50"
type input "5.66"
type input "4.13"
type input "3.37"
type input "5.00"
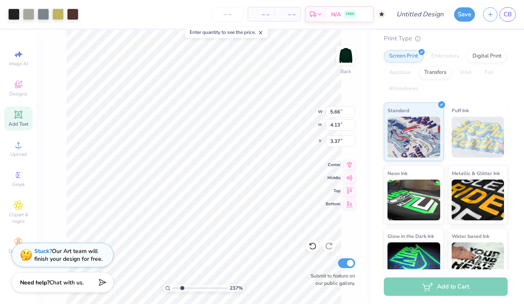
type input "3.65"
type input "3.59"
type input "4.41"
type input "3.21"
type input "4.03"
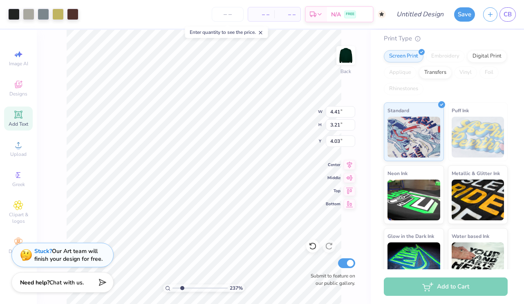
type input "4.64"
type input "3.39"
type input "3.86"
type input "4.63"
type input "3.38"
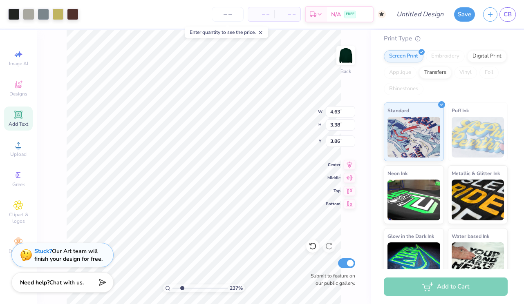
type input "3.87"
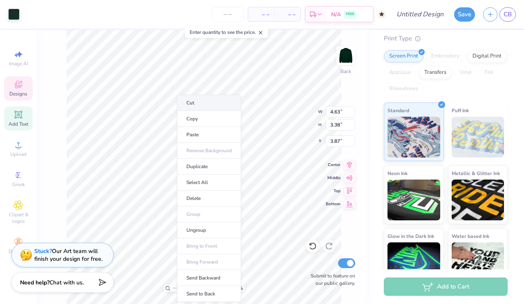
type input "4.80"
type input "5.26"
type input "1.98"
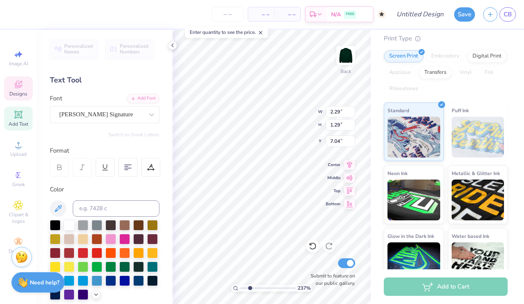
type input "7.12"
type input "7.11"
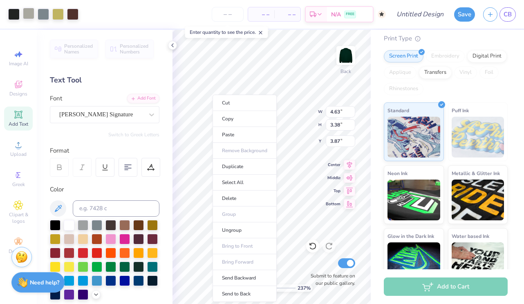
click at [25, 12] on div at bounding box center [28, 13] width 11 height 11
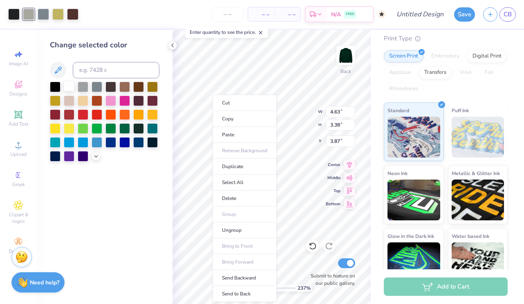
click at [69, 87] on div at bounding box center [69, 86] width 11 height 11
click at [54, 87] on div at bounding box center [55, 86] width 11 height 11
click at [57, 17] on div at bounding box center [57, 13] width 11 height 11
click at [16, 14] on div at bounding box center [13, 13] width 11 height 11
click at [68, 85] on div at bounding box center [69, 86] width 11 height 11
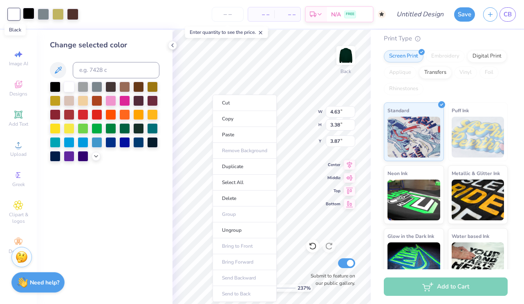
click at [27, 13] on div at bounding box center [28, 13] width 11 height 11
click at [70, 86] on div at bounding box center [69, 86] width 11 height 11
click at [70, 89] on div at bounding box center [69, 86] width 11 height 11
click at [27, 13] on div at bounding box center [28, 13] width 11 height 11
click at [69, 87] on div at bounding box center [69, 86] width 11 height 11
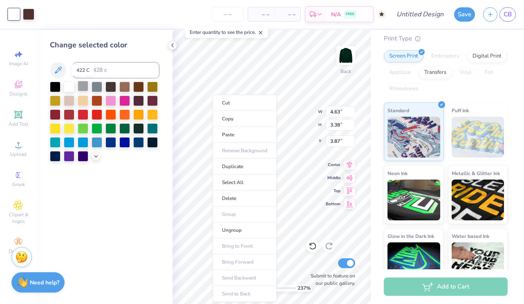
click at [83, 87] on div at bounding box center [83, 86] width 11 height 11
click at [170, 8] on div "– – Per Item – – Total Est. Delivery N/A FREE" at bounding box center [211, 14] width 347 height 29
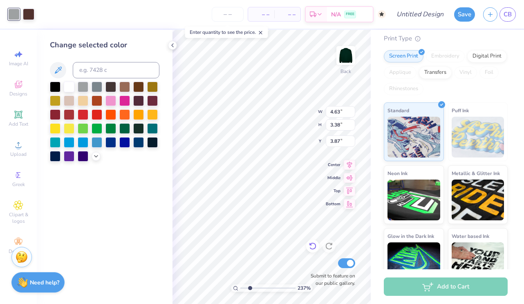
click at [314, 243] on icon at bounding box center [312, 246] width 8 height 8
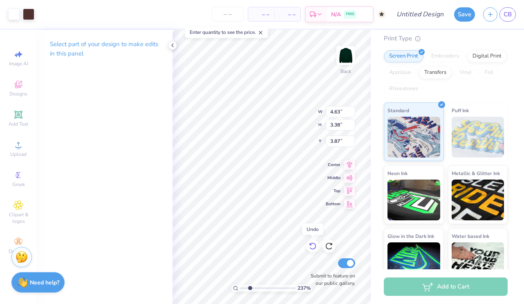
click at [311, 245] on icon at bounding box center [311, 245] width 2 height 2
click at [28, 16] on div at bounding box center [28, 13] width 11 height 11
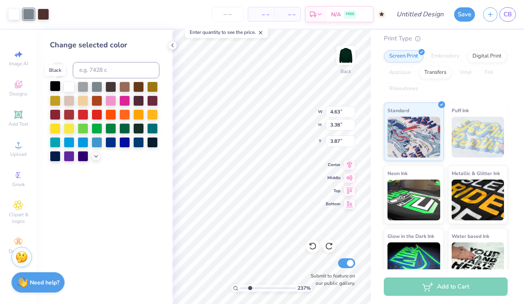
click at [56, 85] on div at bounding box center [55, 86] width 11 height 11
click at [96, 87] on div at bounding box center [96, 86] width 11 height 11
click at [97, 156] on icon at bounding box center [96, 155] width 7 height 7
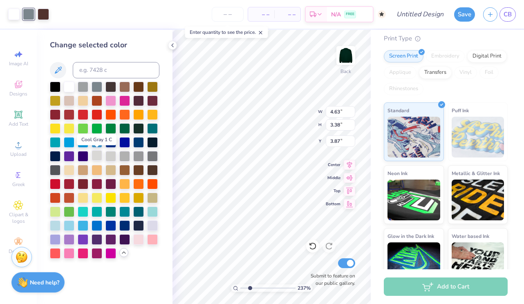
click at [98, 153] on div at bounding box center [96, 155] width 11 height 11
click at [111, 155] on div at bounding box center [110, 155] width 11 height 11
click at [125, 155] on div at bounding box center [124, 155] width 11 height 11
click at [44, 13] on div at bounding box center [43, 13] width 11 height 11
click at [125, 127] on div at bounding box center [124, 128] width 11 height 11
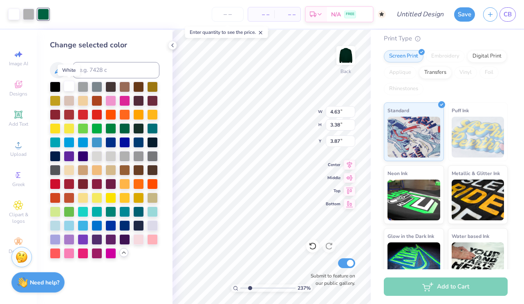
click at [71, 87] on div at bounding box center [69, 86] width 11 height 11
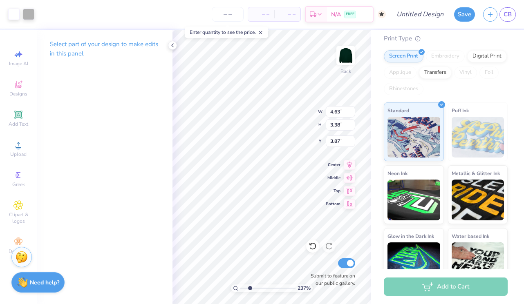
type input "4.67"
type input "3.41"
type input "3.86"
type input "4.71"
type input "3.46"
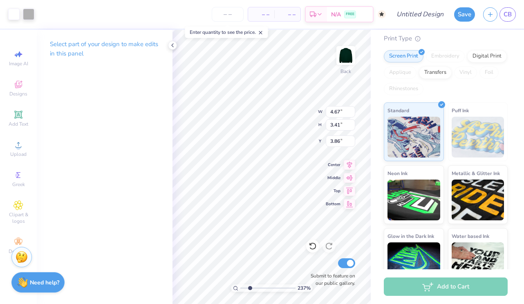
type input "3.84"
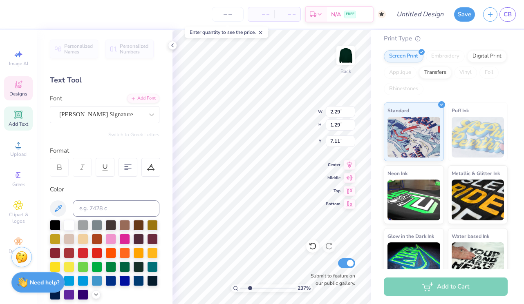
type input "6.94"
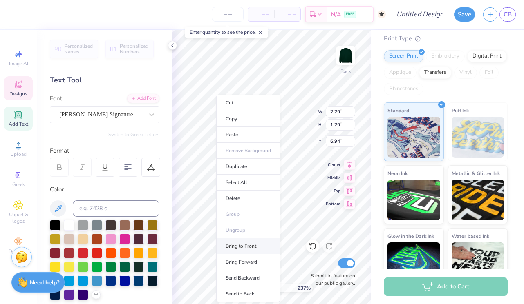
click at [243, 246] on li "Bring to Front" at bounding box center [248, 247] width 64 height 16
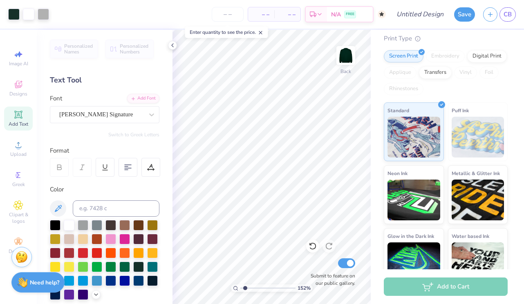
drag, startPoint x: 249, startPoint y: 288, endPoint x: 245, endPoint y: 288, distance: 4.5
type input "1.52"
click at [245, 288] on input "range" at bounding box center [267, 288] width 55 height 7
type input "4.89"
click at [18, 207] on icon at bounding box center [17, 206] width 9 height 10
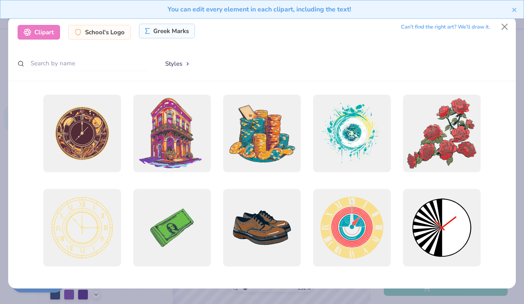
click at [166, 33] on div "Greek Marks" at bounding box center [167, 31] width 56 height 15
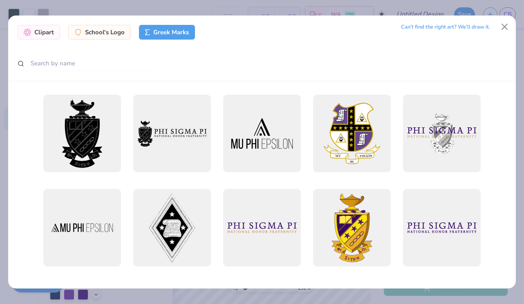
click at [150, 65] on div at bounding box center [262, 64] width 489 height 16
click at [79, 65] on input "text" at bounding box center [83, 63] width 131 height 15
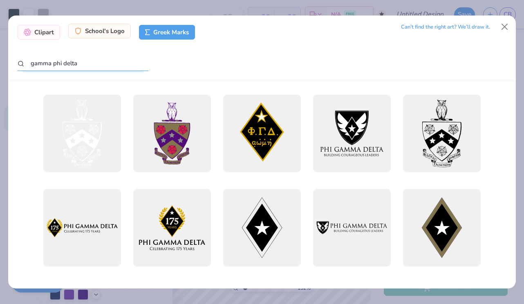
type input "gamma phi delta"
click at [98, 31] on div "School's Logo" at bounding box center [99, 31] width 62 height 15
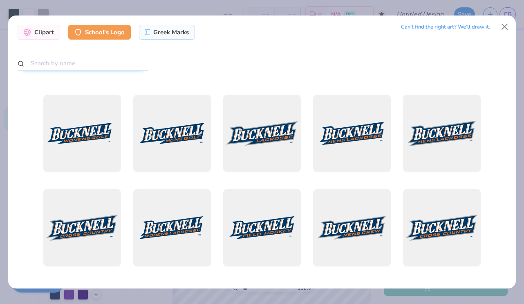
click at [74, 62] on input "text" at bounding box center [83, 63] width 131 height 15
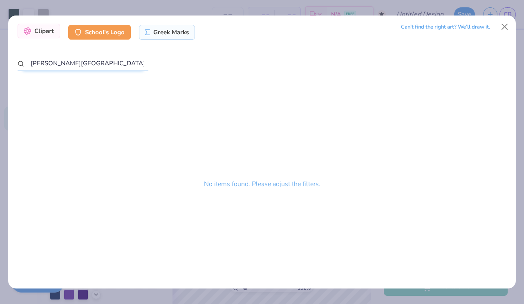
type input "hartwick college"
click at [49, 33] on div "Clipart" at bounding box center [39, 31] width 42 height 15
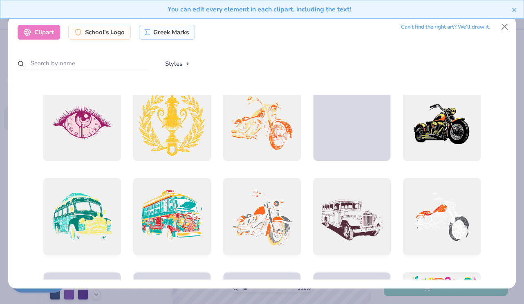
scroll to position [391, 0]
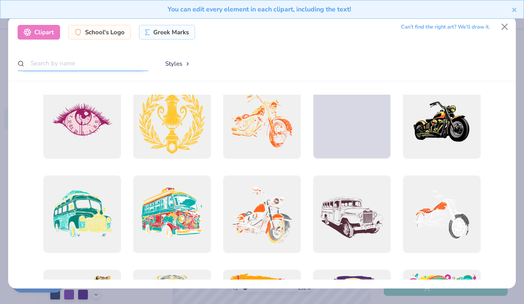
click at [85, 65] on input "text" at bounding box center [83, 63] width 131 height 15
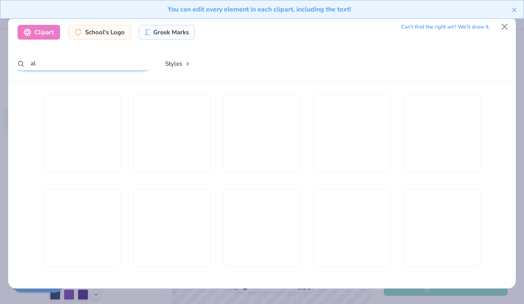
type input "a"
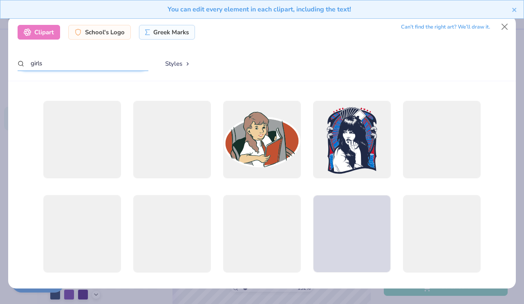
scroll to position [562, 0]
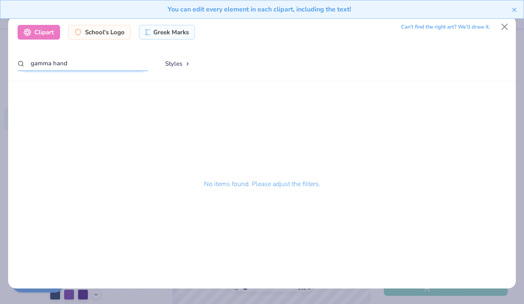
type input "gamma hand"
click at [114, 35] on div "School's Logo" at bounding box center [99, 31] width 62 height 15
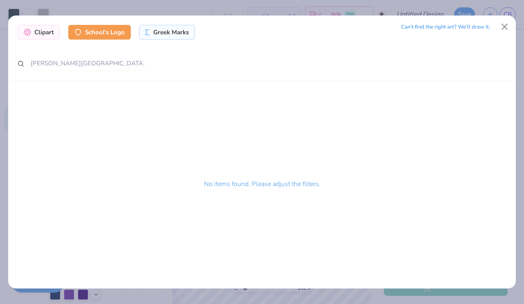
click at [475, 26] on div "Can’t find the right art? We’ll draw it." at bounding box center [445, 27] width 89 height 14
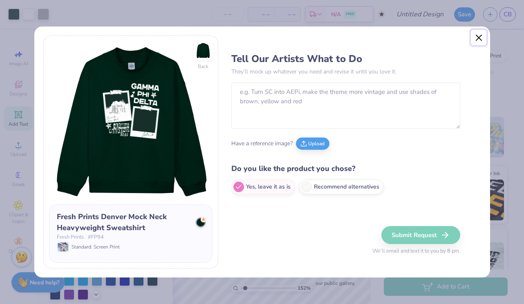
click at [478, 37] on button "Close" at bounding box center [479, 38] width 16 height 16
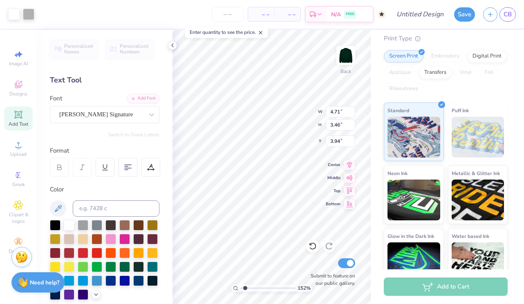
type input "3.94"
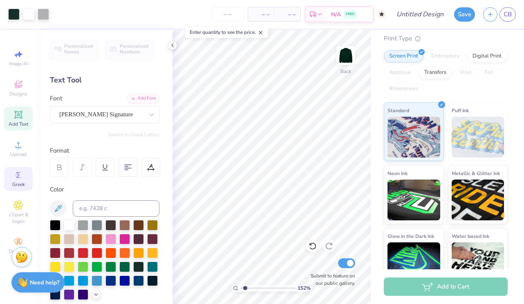
click at [20, 174] on icon at bounding box center [18, 175] width 10 height 10
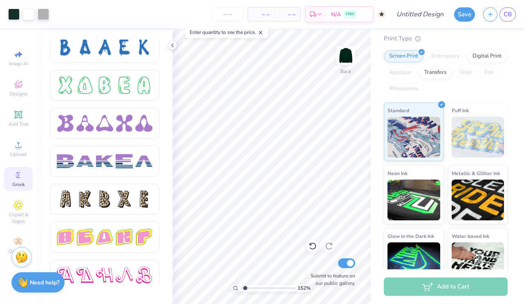
scroll to position [1224, 0]
click at [111, 198] on div at bounding box center [104, 198] width 17 height 17
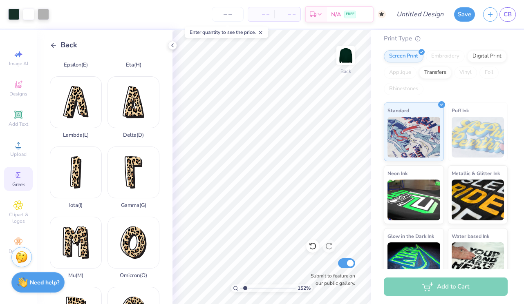
scroll to position [195, 0]
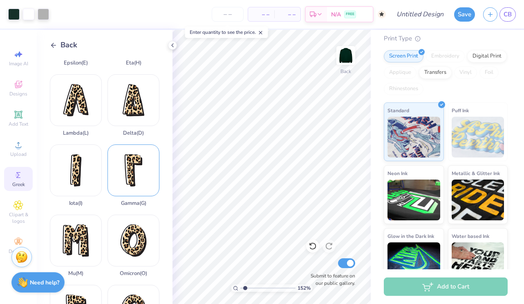
click at [129, 175] on div "Gamma ( G )" at bounding box center [133, 176] width 52 height 62
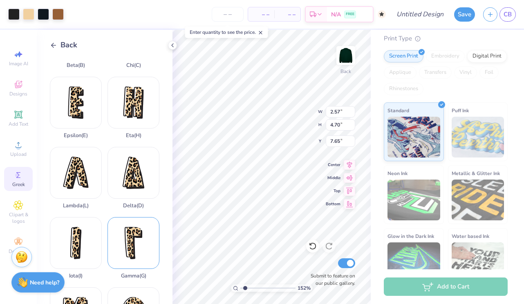
scroll to position [128, 0]
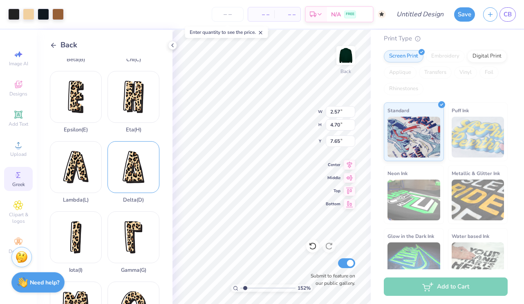
click at [136, 172] on div "Delta ( D )" at bounding box center [133, 172] width 52 height 62
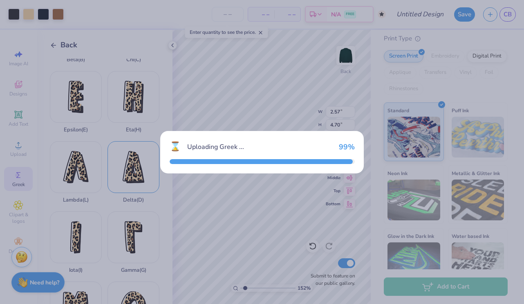
type input "3.36"
type input "5.00"
type input "7.50"
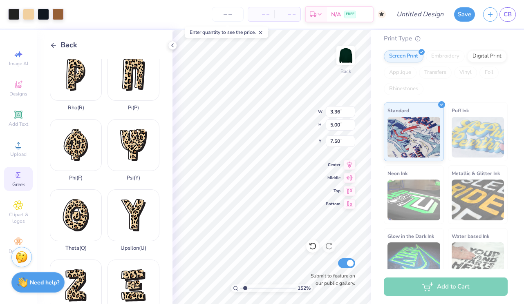
scroll to position [570, 0]
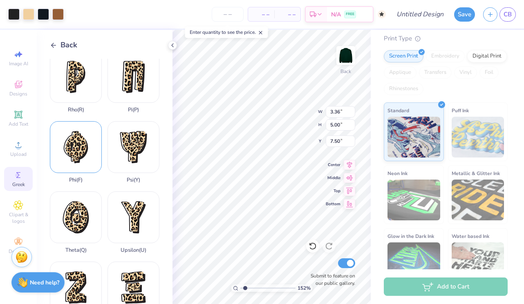
click at [82, 151] on div "Phi ( F )" at bounding box center [76, 152] width 52 height 62
type input "4.16"
type input "5.52"
type input "7.24"
click at [11, 13] on div at bounding box center [13, 13] width 11 height 11
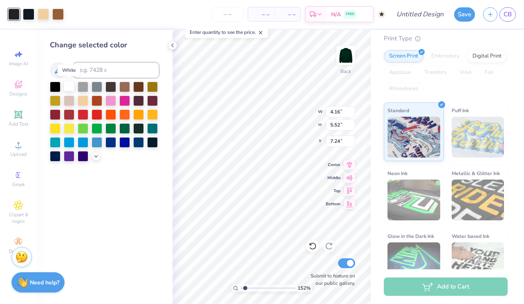
click at [67, 89] on div at bounding box center [69, 86] width 11 height 11
type input "1.48"
type input "1.96"
type input "6.94"
click at [27, 13] on div at bounding box center [28, 13] width 11 height 11
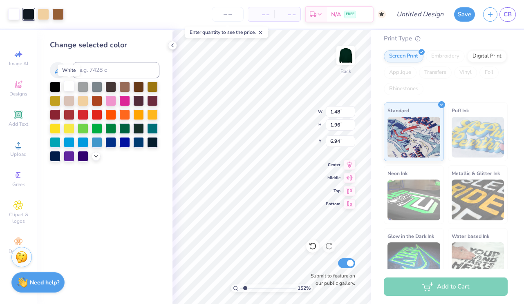
click at [68, 87] on div at bounding box center [69, 86] width 11 height 11
click at [55, 85] on div at bounding box center [55, 86] width 11 height 11
click at [314, 247] on icon at bounding box center [312, 246] width 8 height 8
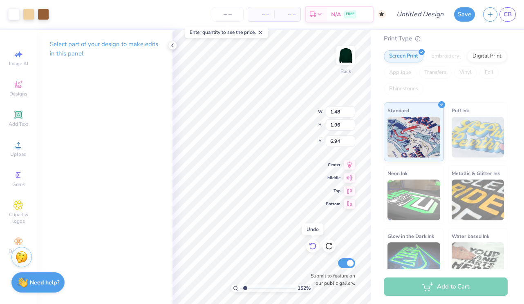
click at [312, 247] on icon at bounding box center [312, 246] width 8 height 8
type input "3.36"
type input "5.00"
type input "7.50"
type input "1.52"
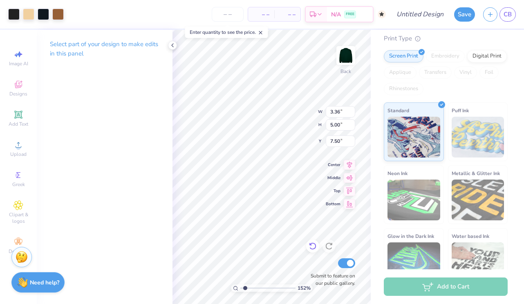
type input "2.26"
type input "2.57"
type input "4.70"
type input "5.88"
type input "0.84"
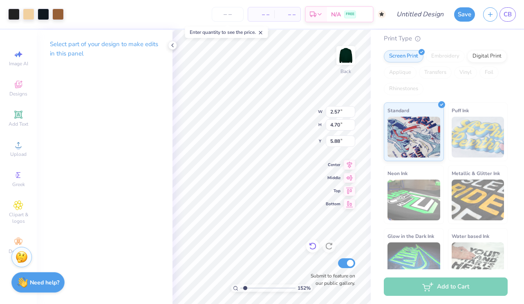
type input "1.54"
type input "9.04"
type input "0.91"
type input "1.57"
type input "5.86"
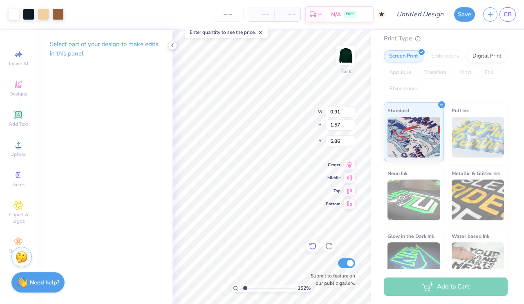
type input "1.48"
type input "1.96"
type input "6.94"
type input "1.94"
type input "6.95"
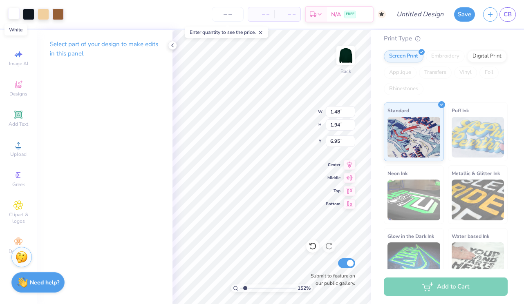
click at [13, 16] on div at bounding box center [13, 13] width 11 height 11
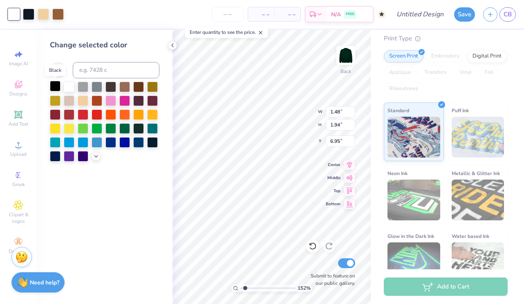
click at [54, 87] on div at bounding box center [55, 86] width 11 height 11
click at [100, 205] on div "Change selected color" at bounding box center [105, 167] width 136 height 274
type input "1.23"
type input "1.61"
type input "6.93"
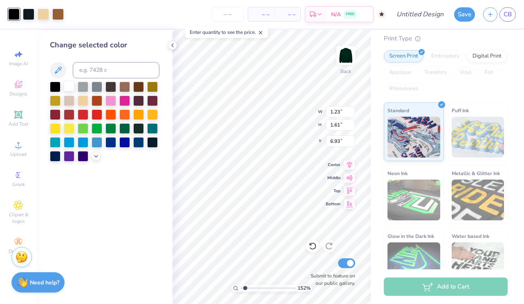
click at [66, 86] on div at bounding box center [69, 86] width 11 height 11
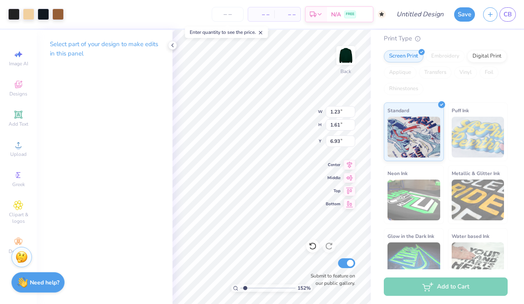
type input "0.91"
type input "1.57"
type input "5.86"
click at [13, 13] on div at bounding box center [13, 13] width 11 height 11
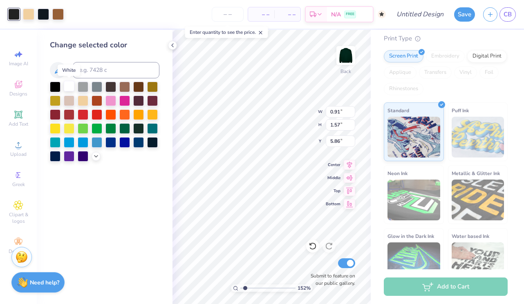
click at [66, 85] on div at bounding box center [69, 86] width 11 height 11
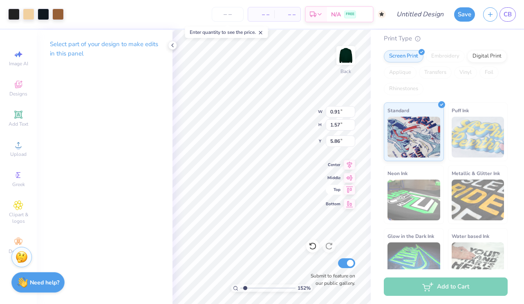
type input "1.52"
type input "2.26"
type input "7.92"
click at [14, 13] on div at bounding box center [13, 13] width 11 height 11
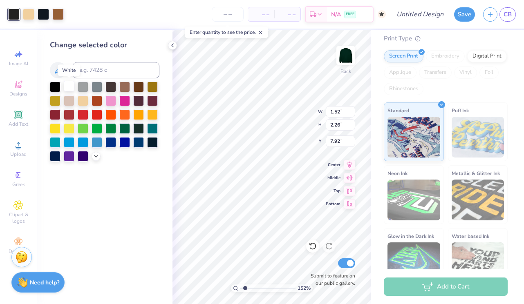
click at [67, 87] on div at bounding box center [69, 86] width 11 height 11
type input "1.48"
type input "2.35"
type input "7.89"
type input "1.23"
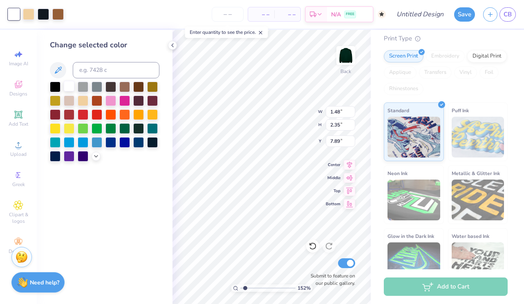
type input "1.61"
type input "6.93"
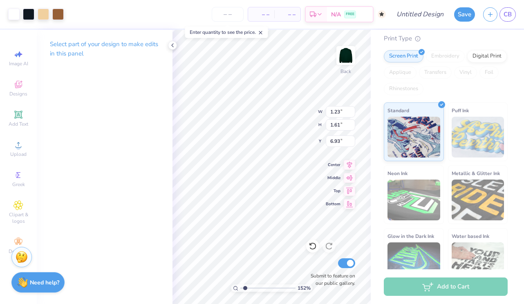
type input "1.39"
type input "1.82"
type input "6.72"
type input "0.91"
type input "1.57"
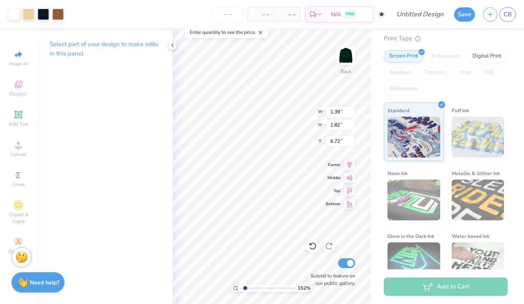
type input "5.86"
type input "1.09"
type input "1.87"
type input "5.71"
type input "8.47"
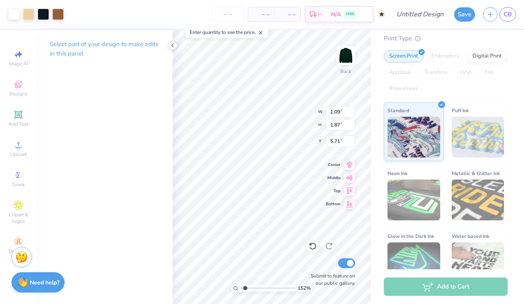
type input "1.39"
type input "1.82"
type input "7.15"
type input "1.61"
type input "2.11"
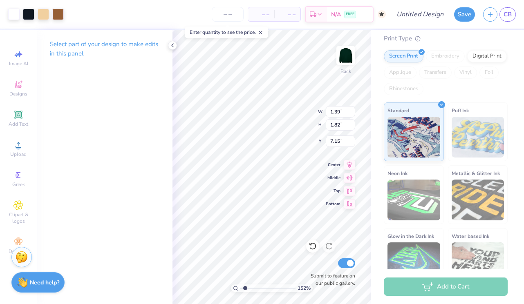
type input "7.16"
type input "1.08"
type input "1.72"
type input "8.47"
type input "1.25"
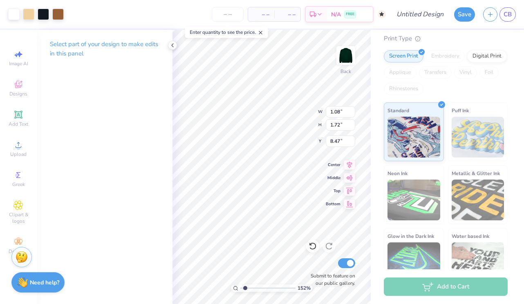
type input "1.98"
type input "8.21"
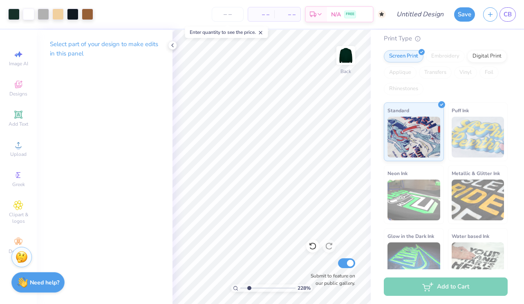
click at [249, 289] on input "range" at bounding box center [267, 288] width 55 height 7
click at [87, 16] on div at bounding box center [87, 13] width 11 height 11
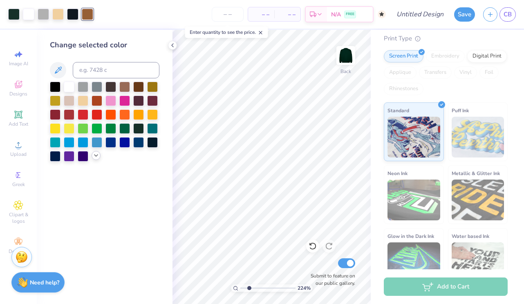
click at [96, 156] on icon at bounding box center [96, 155] width 7 height 7
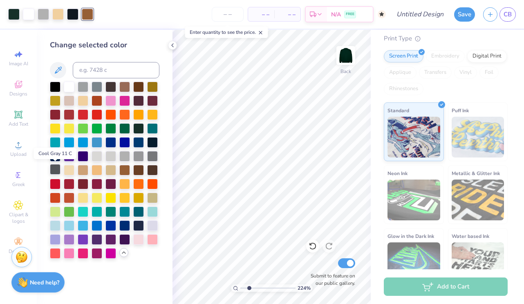
click at [56, 171] on div at bounding box center [55, 169] width 11 height 11
click at [58, 14] on div at bounding box center [57, 13] width 11 height 11
click at [96, 154] on div at bounding box center [96, 155] width 11 height 11
click at [108, 156] on div at bounding box center [110, 155] width 11 height 11
click at [98, 157] on div at bounding box center [96, 155] width 11 height 11
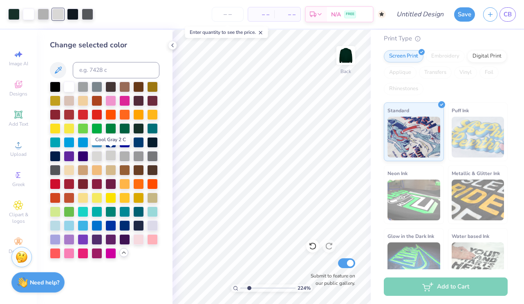
click at [112, 154] on div at bounding box center [110, 155] width 11 height 11
click at [122, 154] on div at bounding box center [124, 155] width 11 height 11
click at [110, 155] on div at bounding box center [110, 155] width 11 height 11
click at [125, 155] on div at bounding box center [124, 155] width 11 height 11
drag, startPoint x: 249, startPoint y: 288, endPoint x: 231, endPoint y: 287, distance: 17.6
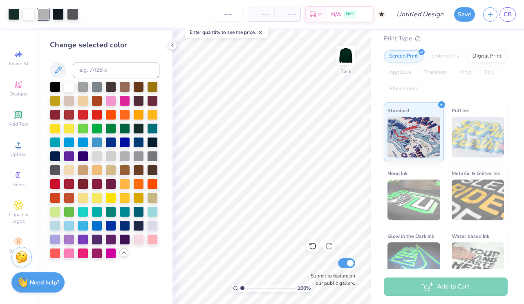
type input "1"
click at [240, 287] on input "range" at bounding box center [267, 288] width 55 height 7
click at [505, 13] on span "CB" at bounding box center [507, 14] width 8 height 9
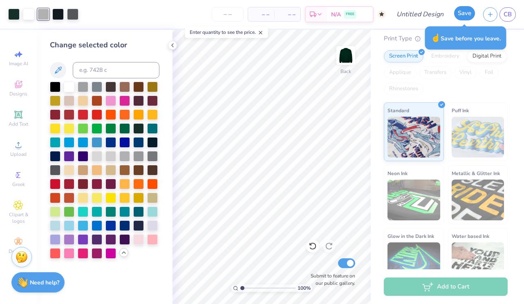
click at [469, 11] on button "Save" at bounding box center [464, 13] width 21 height 14
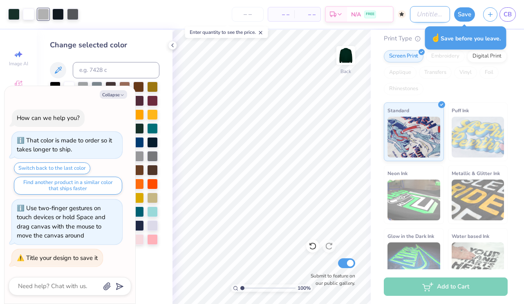
type textarea "x"
click at [410, 12] on input "Design Title" at bounding box center [430, 14] width 40 height 16
type input "a"
type textarea "x"
type input "al"
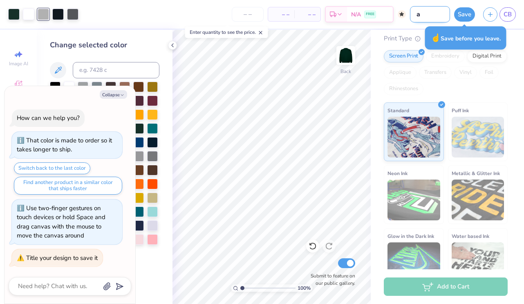
type textarea "x"
type input "alu"
type textarea "x"
type input "alum"
type textarea "x"
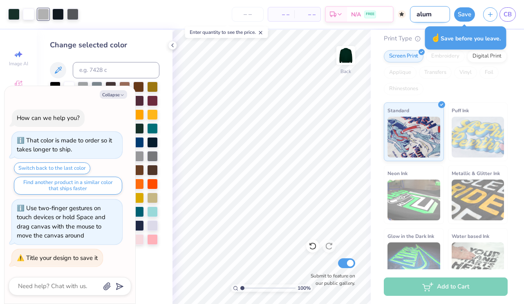
type input "alumn"
type textarea "x"
type input "alumni"
type textarea "x"
type input "alumni"
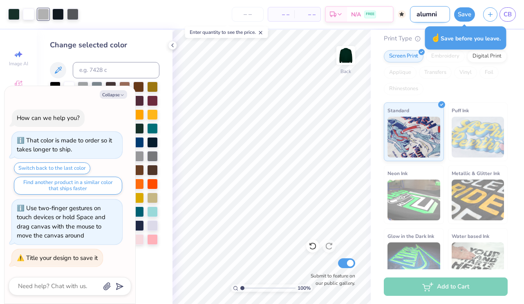
type textarea "x"
type input "alumni w"
type textarea "x"
type input "alumni we"
type textarea "x"
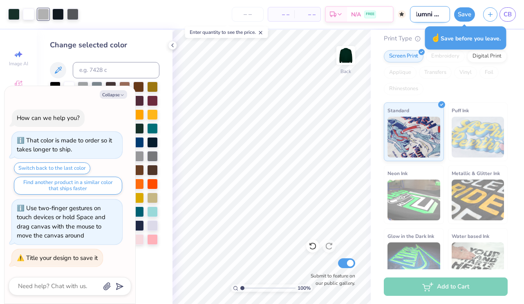
type input "alumni wee"
type textarea "x"
type input "alumni week"
type textarea "x"
type input "alumni weeke"
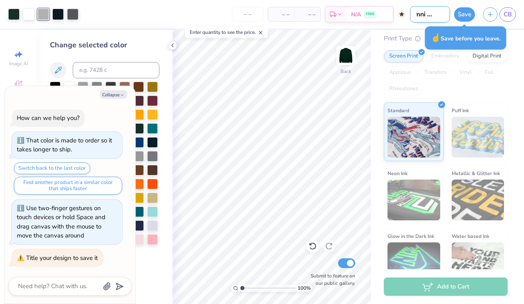
type textarea "x"
type input "alumni weeken"
type textarea "x"
type input "alumni weekend"
type textarea "x"
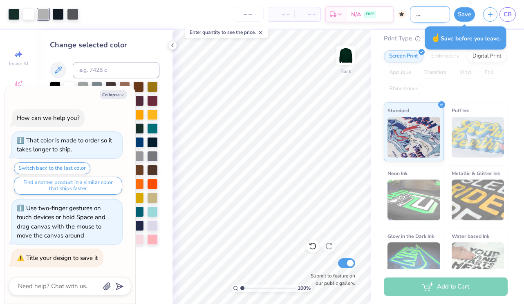
type input "alumni weekend"
type textarea "x"
type input "alumni weekend #"
type textarea "x"
type input "alumni weekend #2"
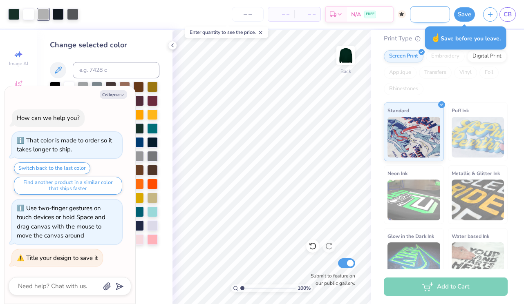
type textarea "x"
type input "alumni weekend #2"
click at [467, 16] on button "Save" at bounding box center [464, 13] width 21 height 14
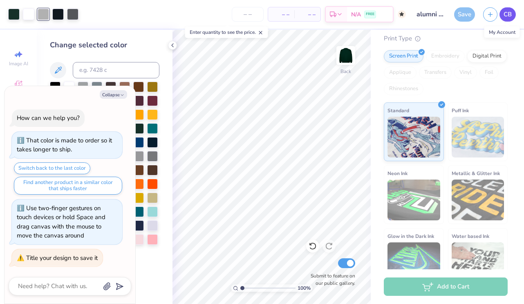
click at [506, 15] on span "CB" at bounding box center [507, 14] width 8 height 9
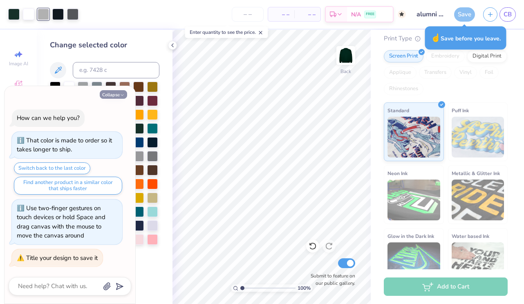
click at [116, 93] on button "Collapse" at bounding box center [113, 94] width 27 height 9
type textarea "x"
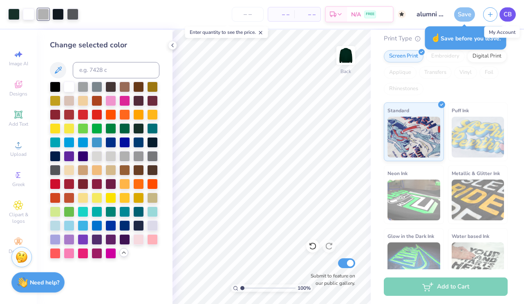
click at [505, 17] on span "CB" at bounding box center [507, 14] width 8 height 9
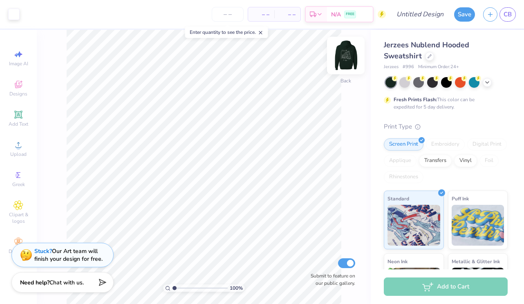
click at [348, 59] on img at bounding box center [345, 55] width 33 height 33
click at [508, 16] on span "CB" at bounding box center [507, 14] width 8 height 9
